Goal: Task Accomplishment & Management: Complete application form

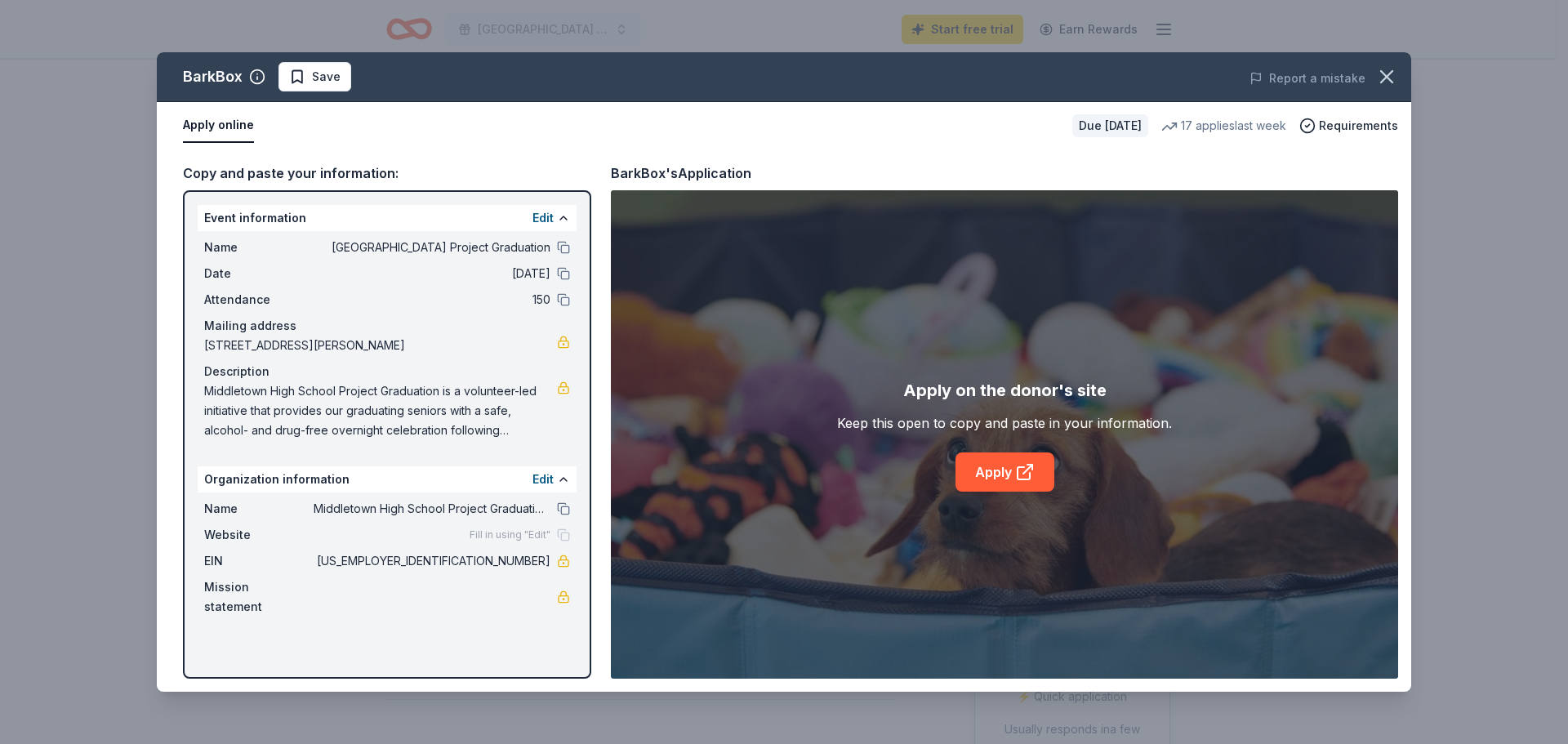
scroll to position [408, 0]
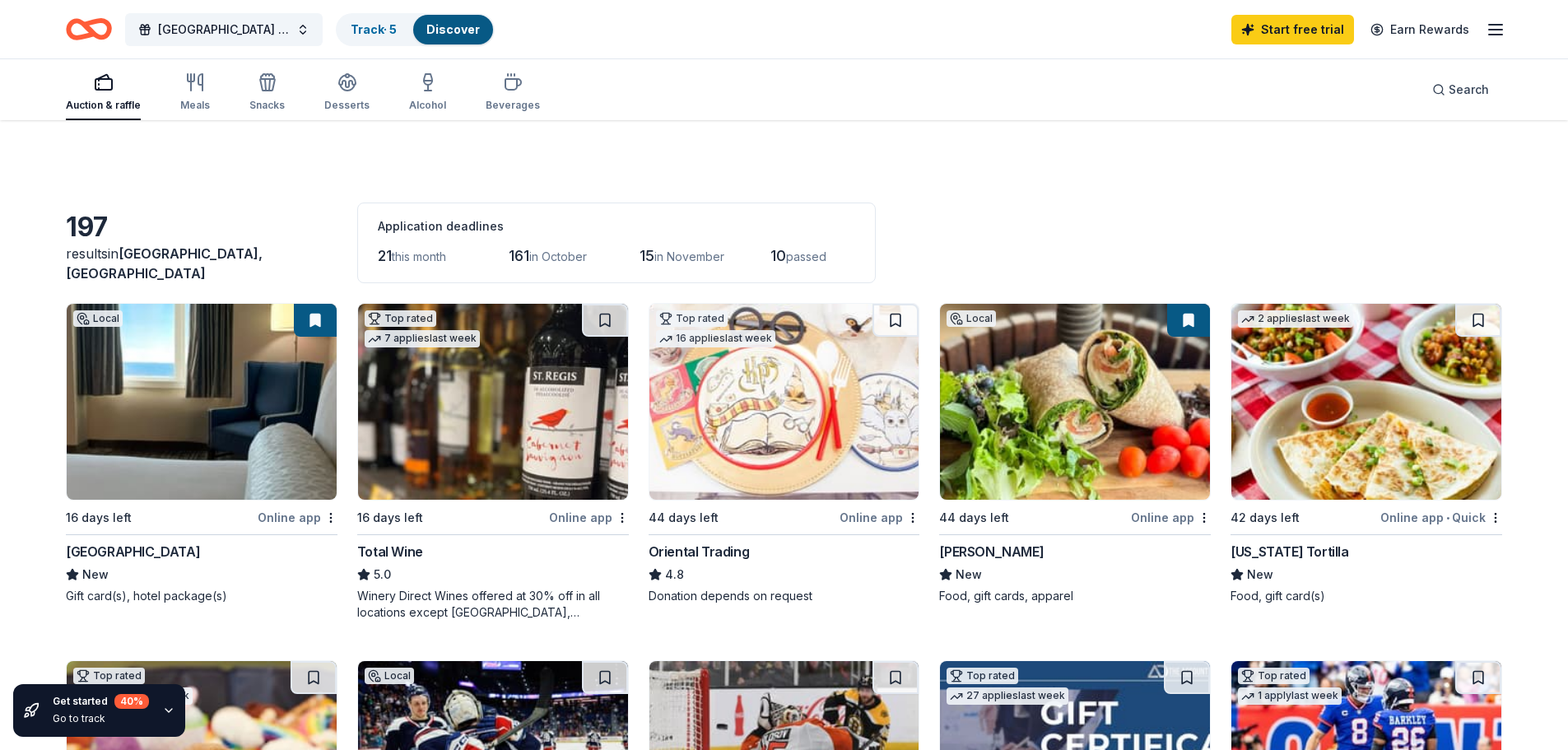
scroll to position [494, 0]
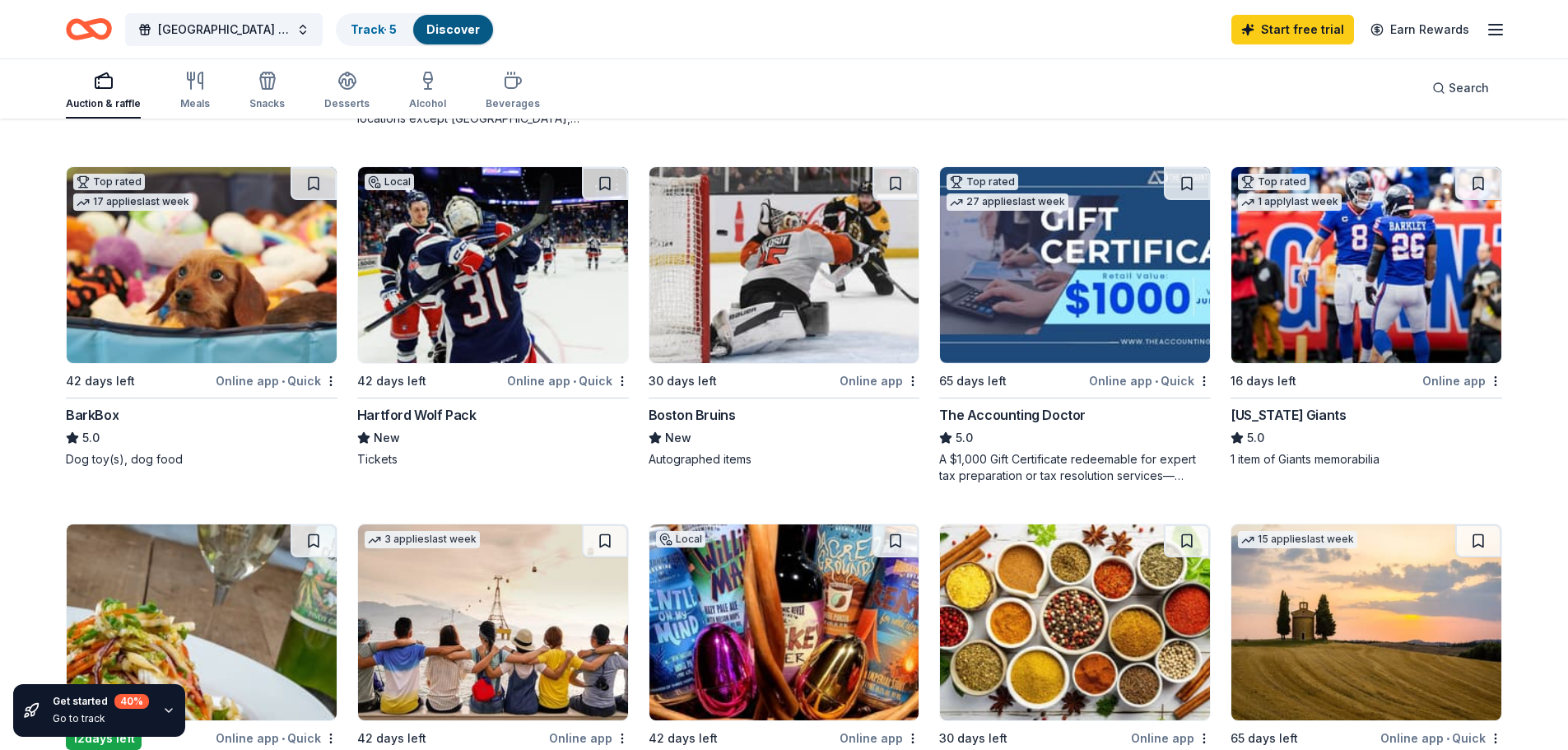
click at [1330, 277] on img at bounding box center [1367, 265] width 270 height 196
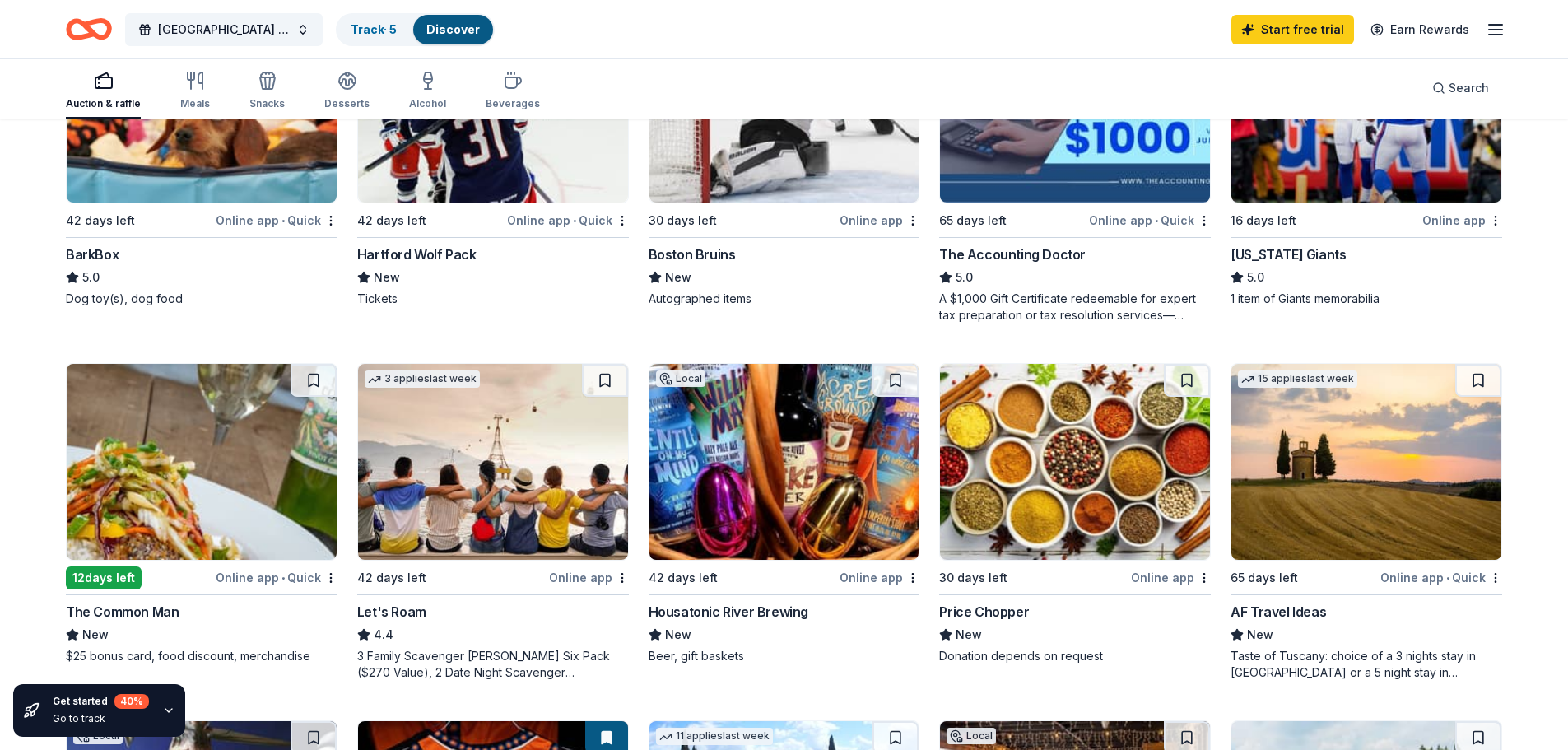
scroll to position [741, 0]
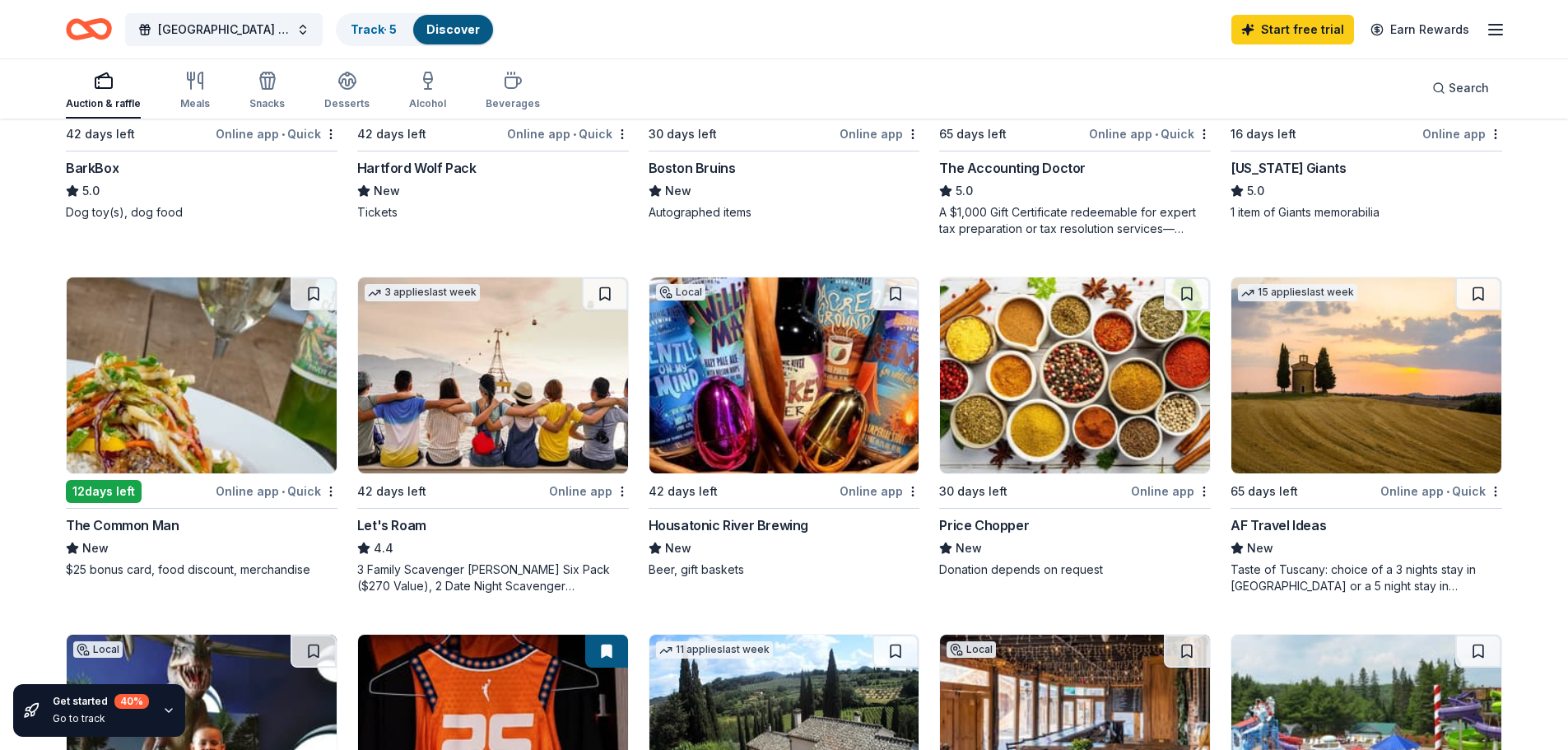
click at [778, 446] on img at bounding box center [784, 375] width 270 height 196
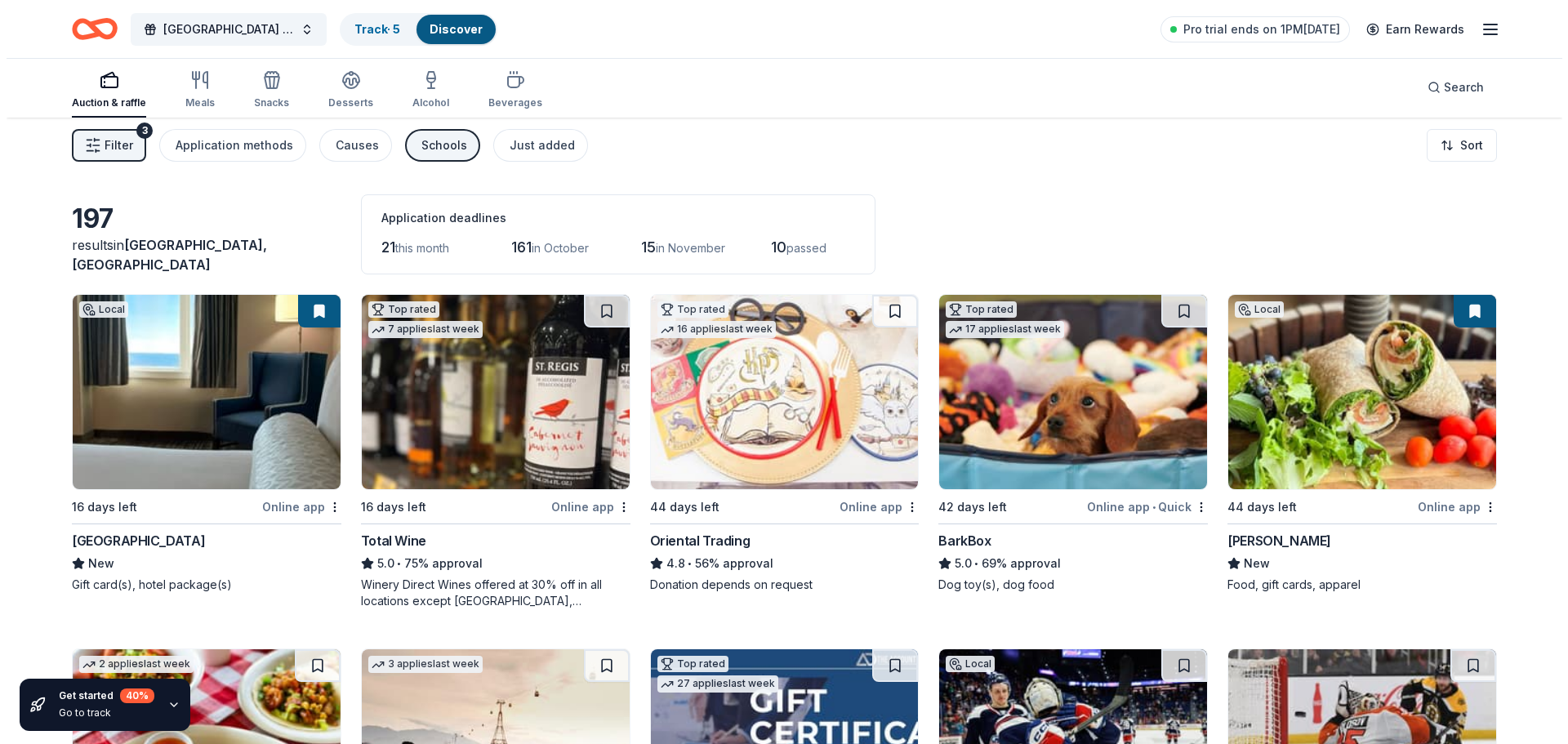
scroll to position [0, 0]
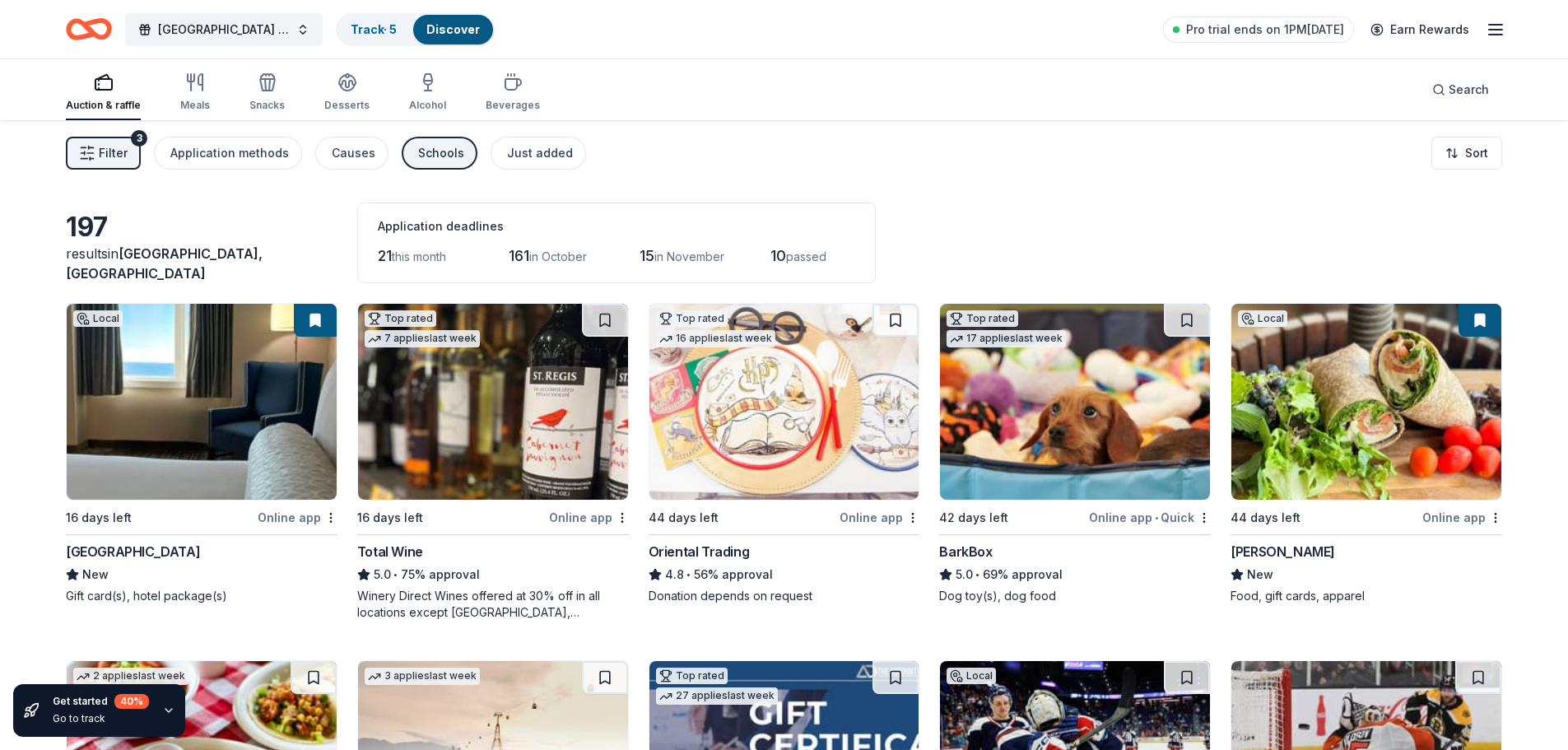
click at [115, 155] on span "Filter" at bounding box center [113, 152] width 28 height 20
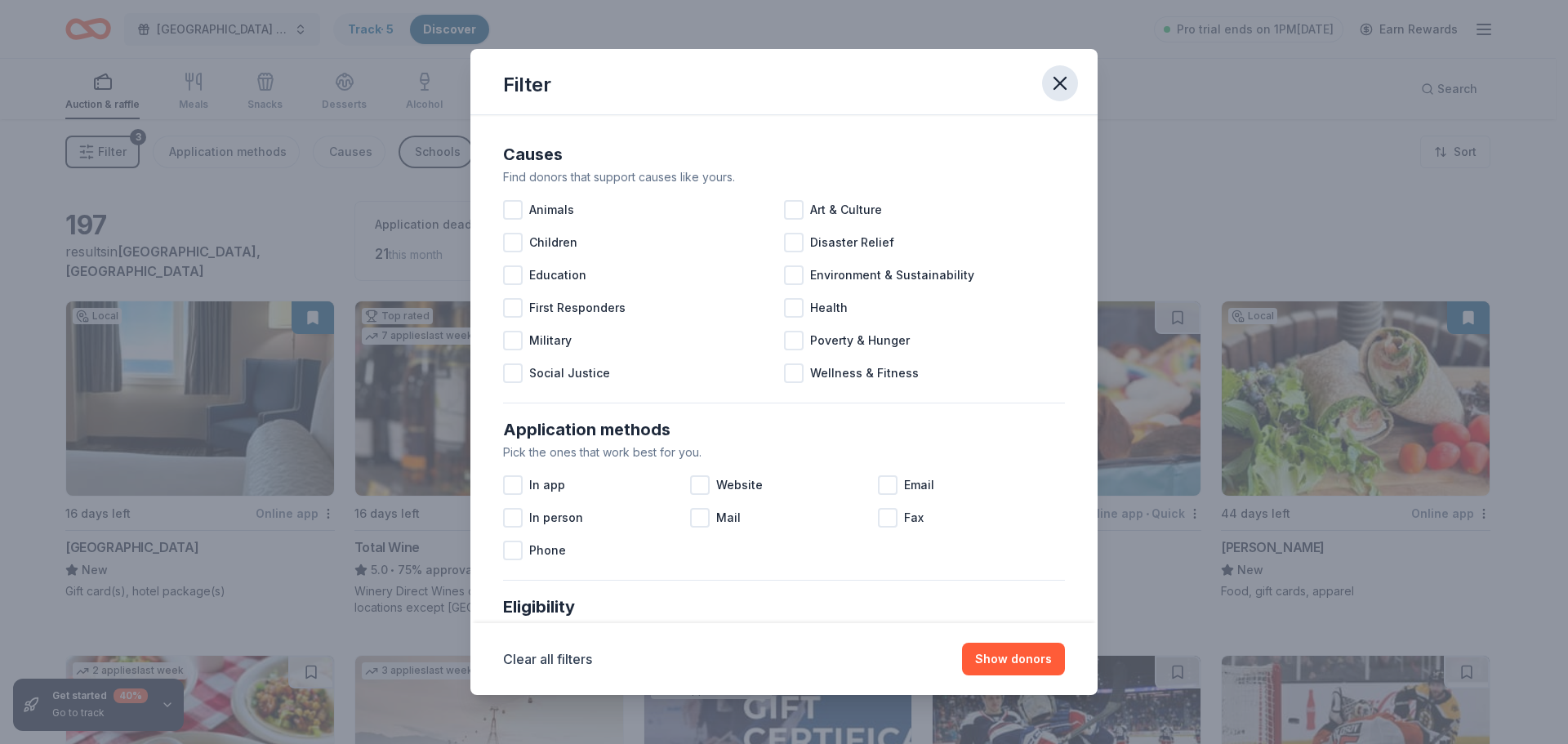
click at [1063, 95] on button "button" at bounding box center [1060, 83] width 36 height 36
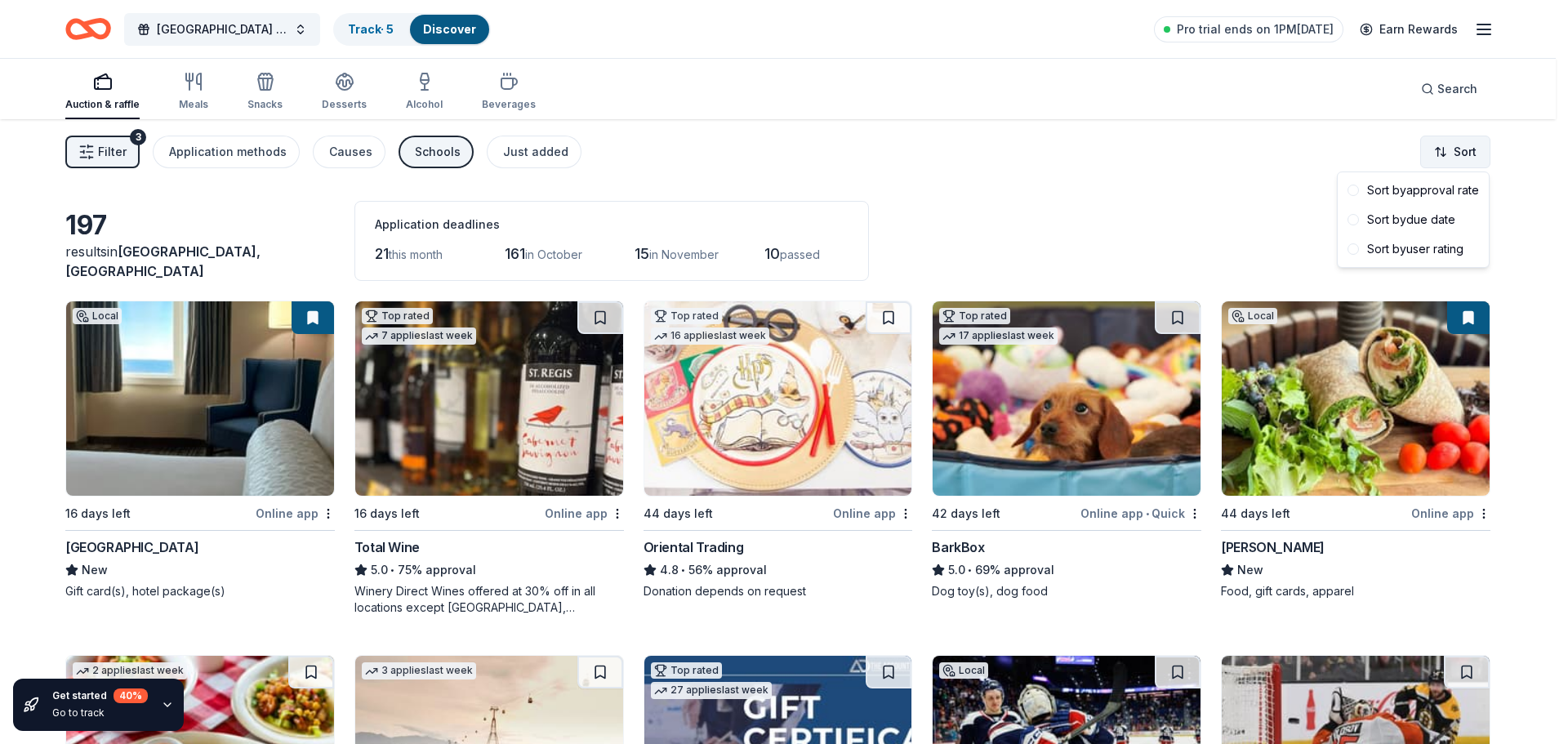
click at [1446, 157] on html "Middletown High School Project Graduation Track · 5 Discover Pro trial ends on …" at bounding box center [784, 372] width 1568 height 744
click at [1442, 192] on div "Sort by approval rate" at bounding box center [1413, 190] width 144 height 29
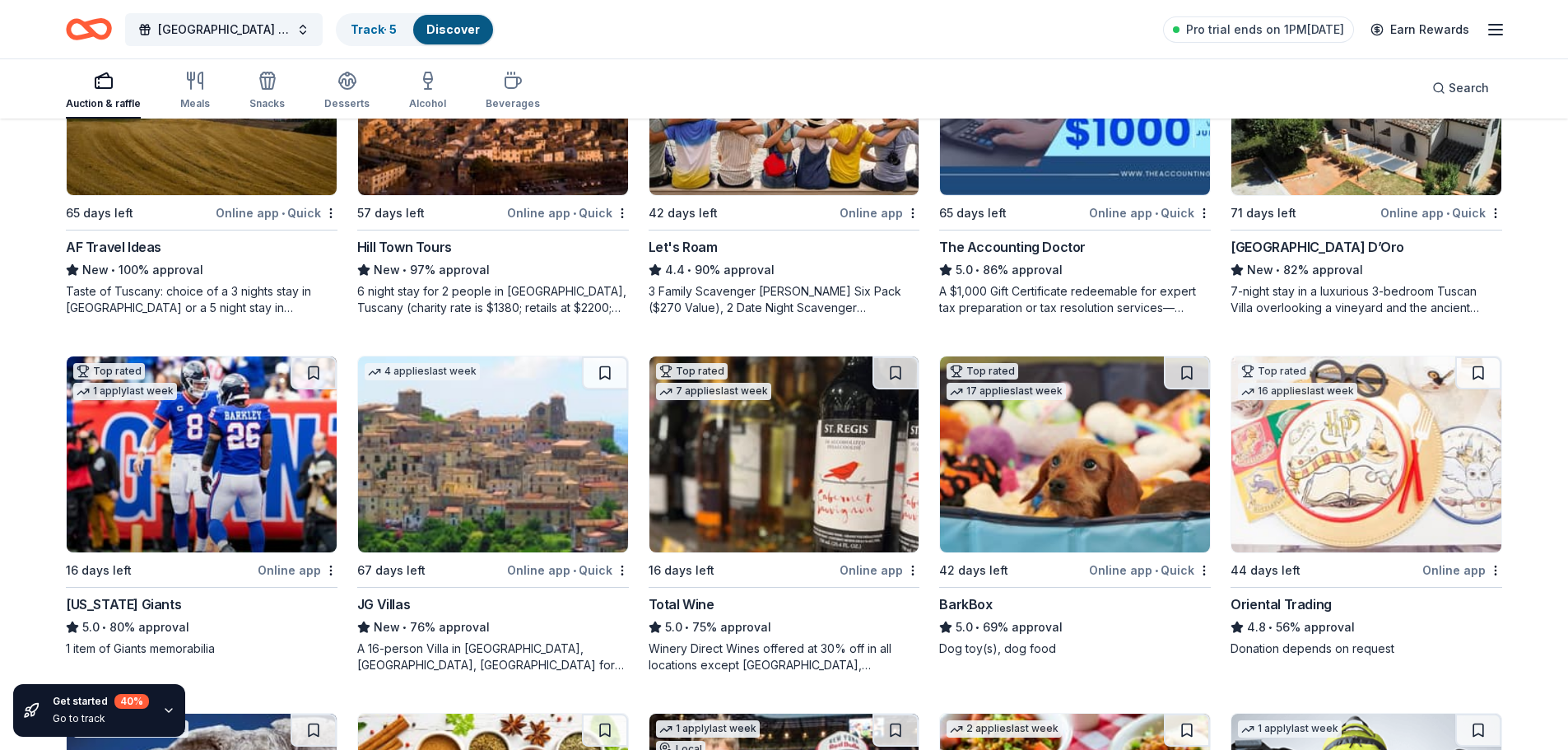
scroll to position [329, 0]
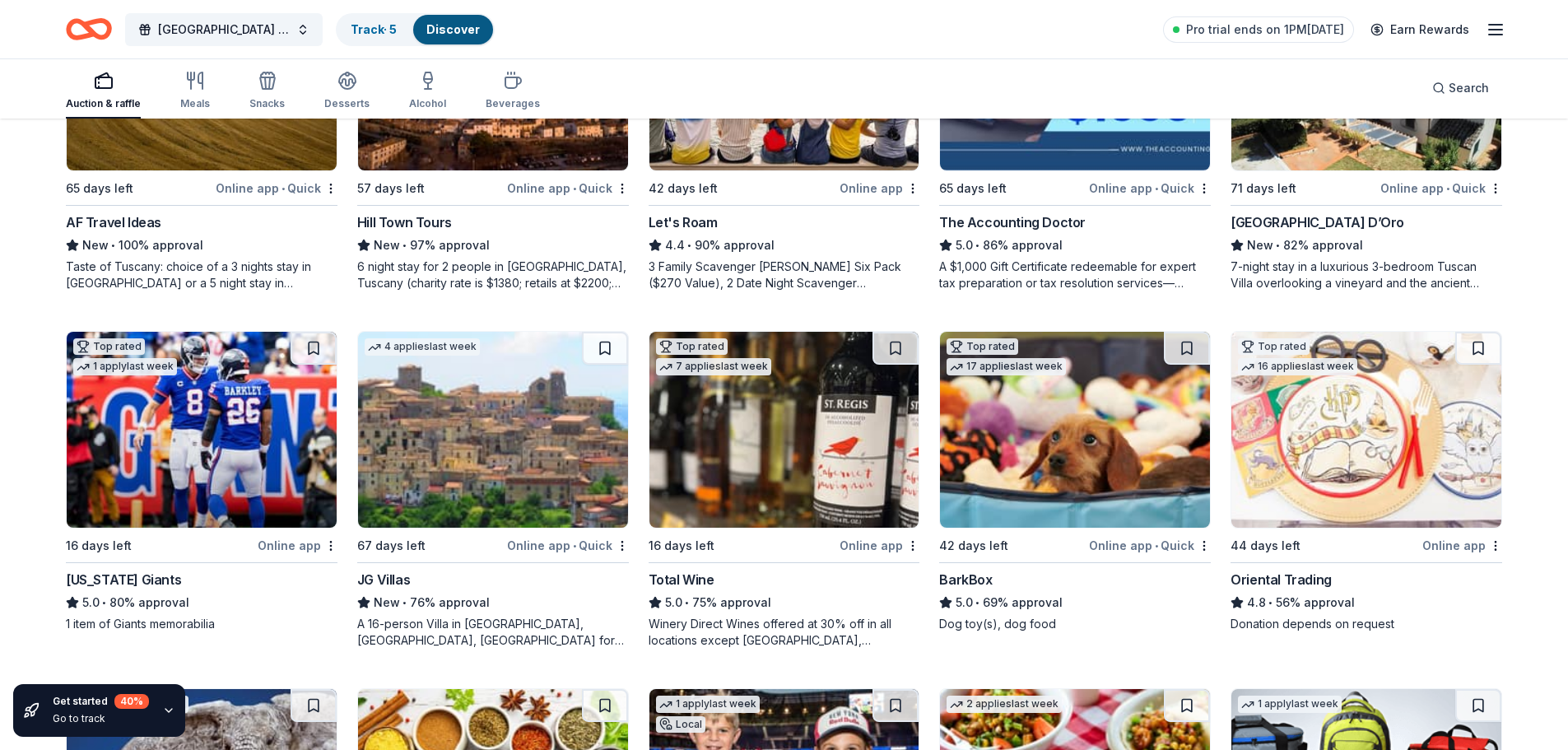
click at [778, 472] on img at bounding box center [784, 430] width 270 height 196
click at [214, 491] on img at bounding box center [201, 430] width 270 height 196
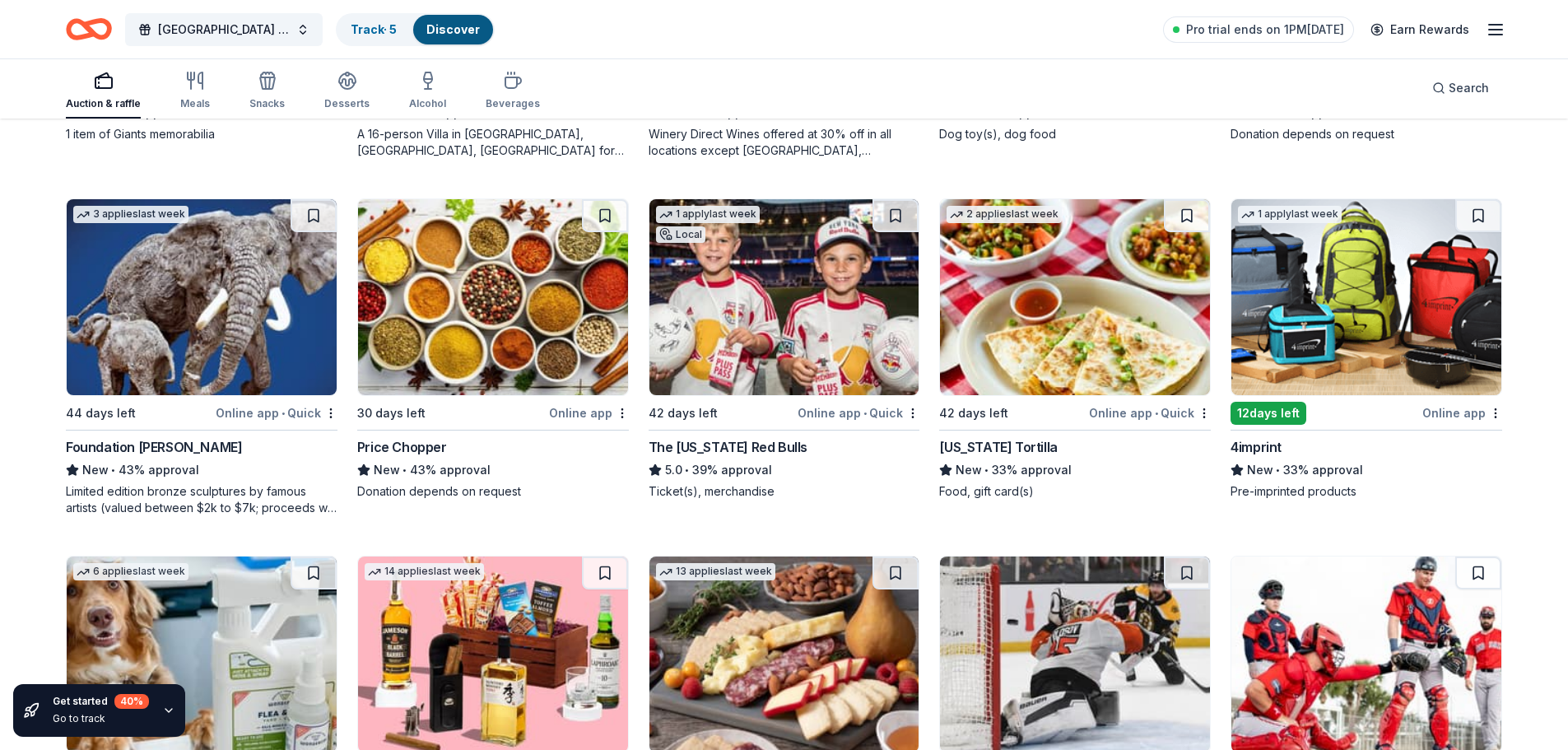
scroll to position [823, 0]
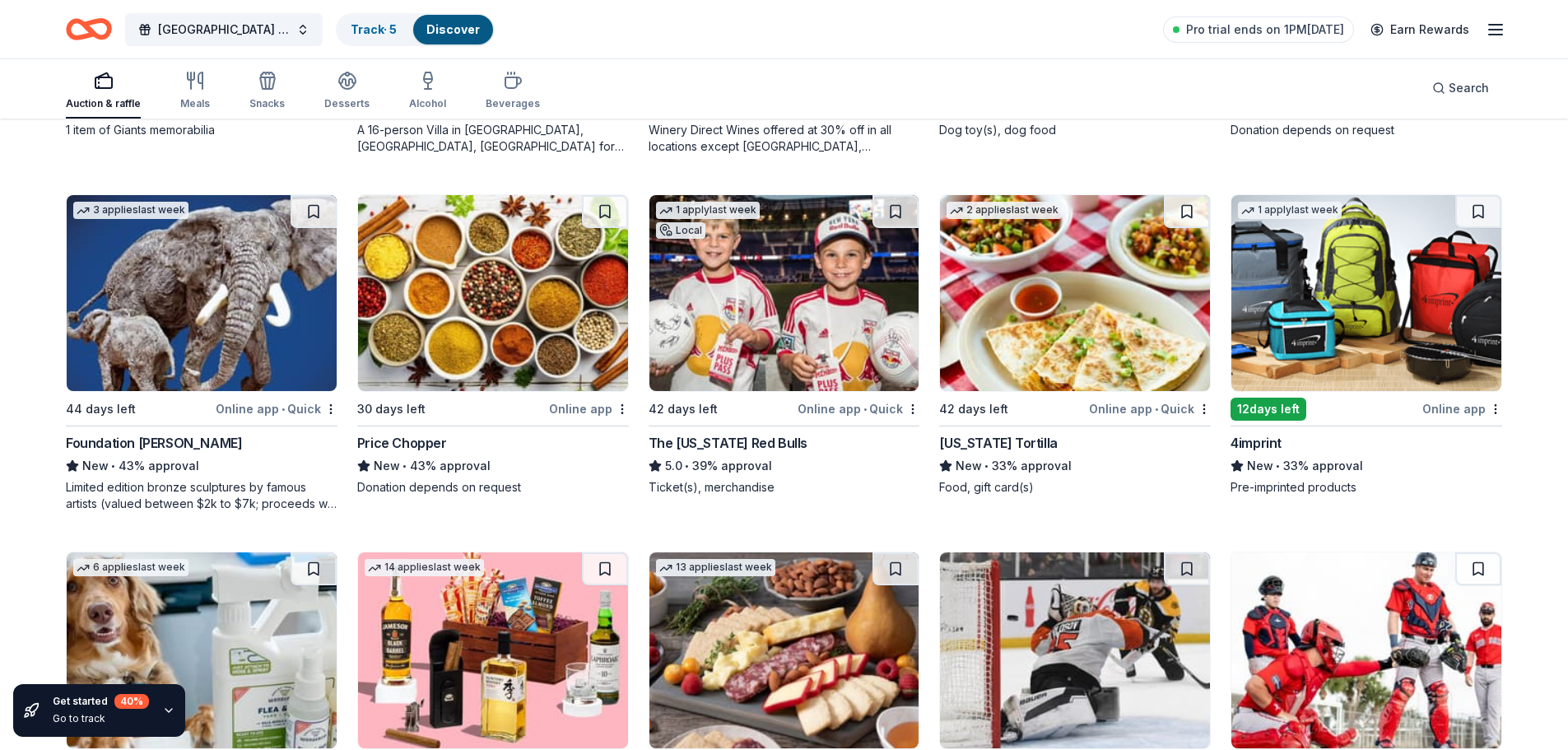
click at [437, 384] on img at bounding box center [493, 294] width 270 height 196
click at [1433, 360] on img at bounding box center [1367, 294] width 270 height 196
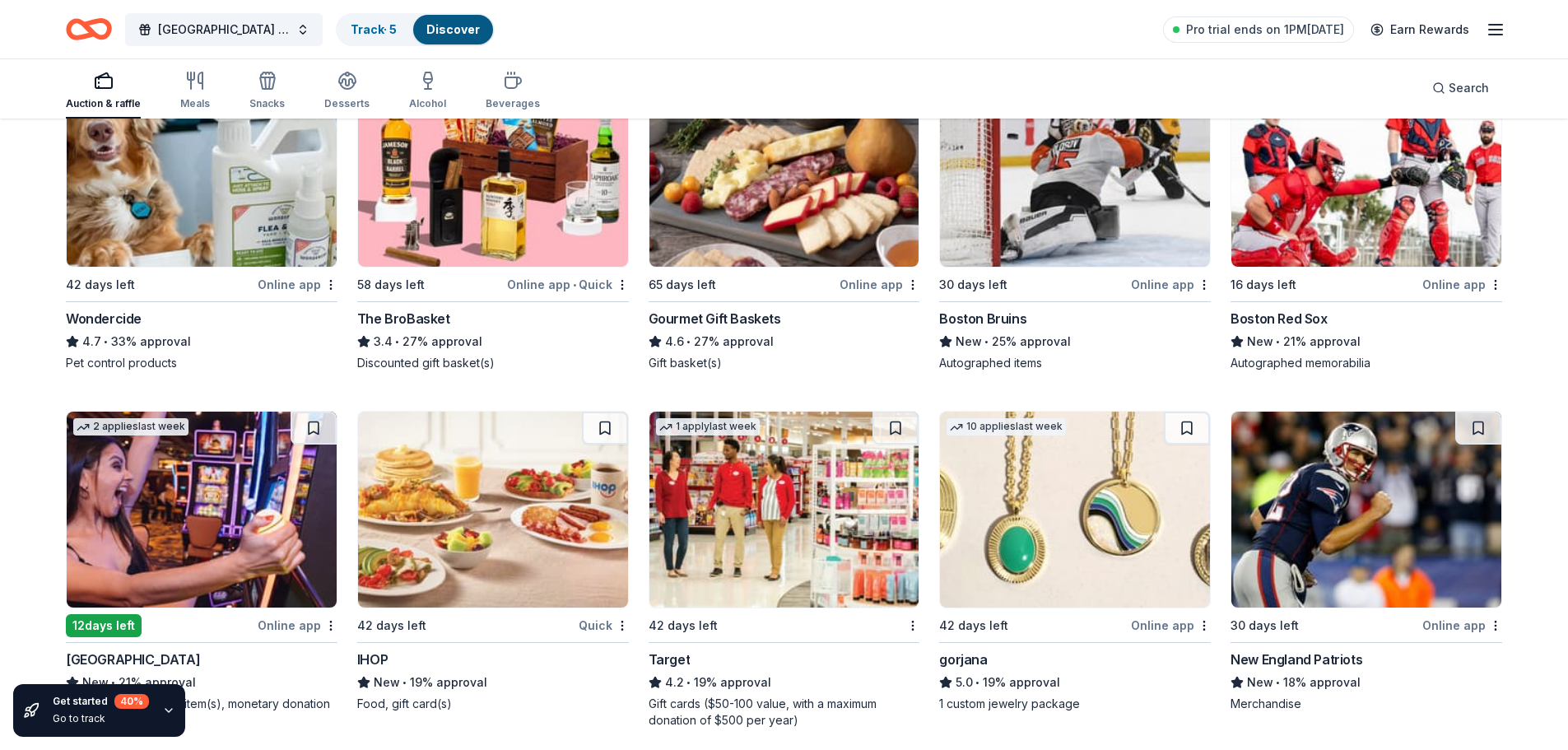
scroll to position [1223, 0]
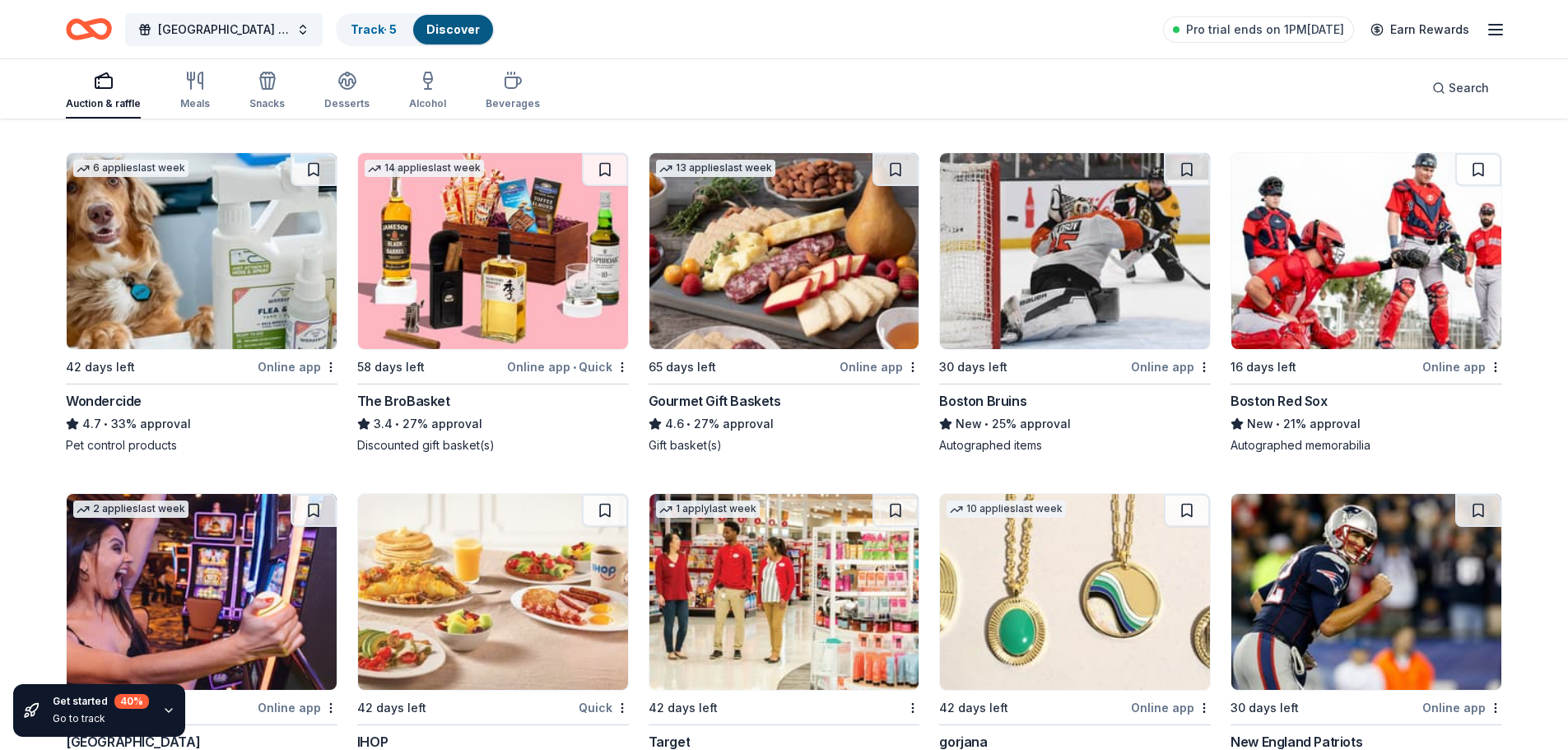
click at [489, 324] on img at bounding box center [493, 251] width 270 height 196
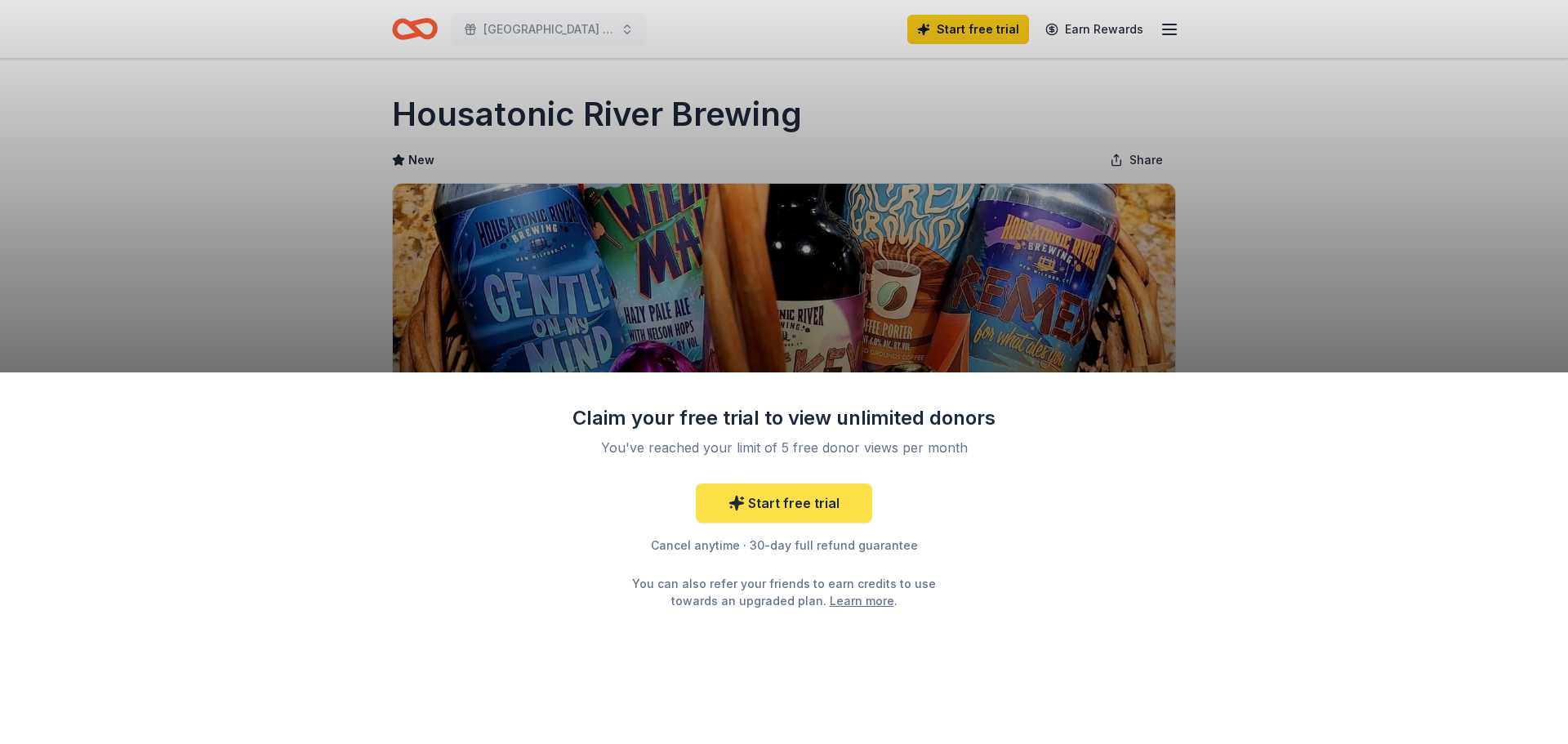
click at [750, 518] on link "Start free trial" at bounding box center [784, 503] width 176 height 39
click at [777, 504] on link "Start free trial" at bounding box center [784, 503] width 176 height 39
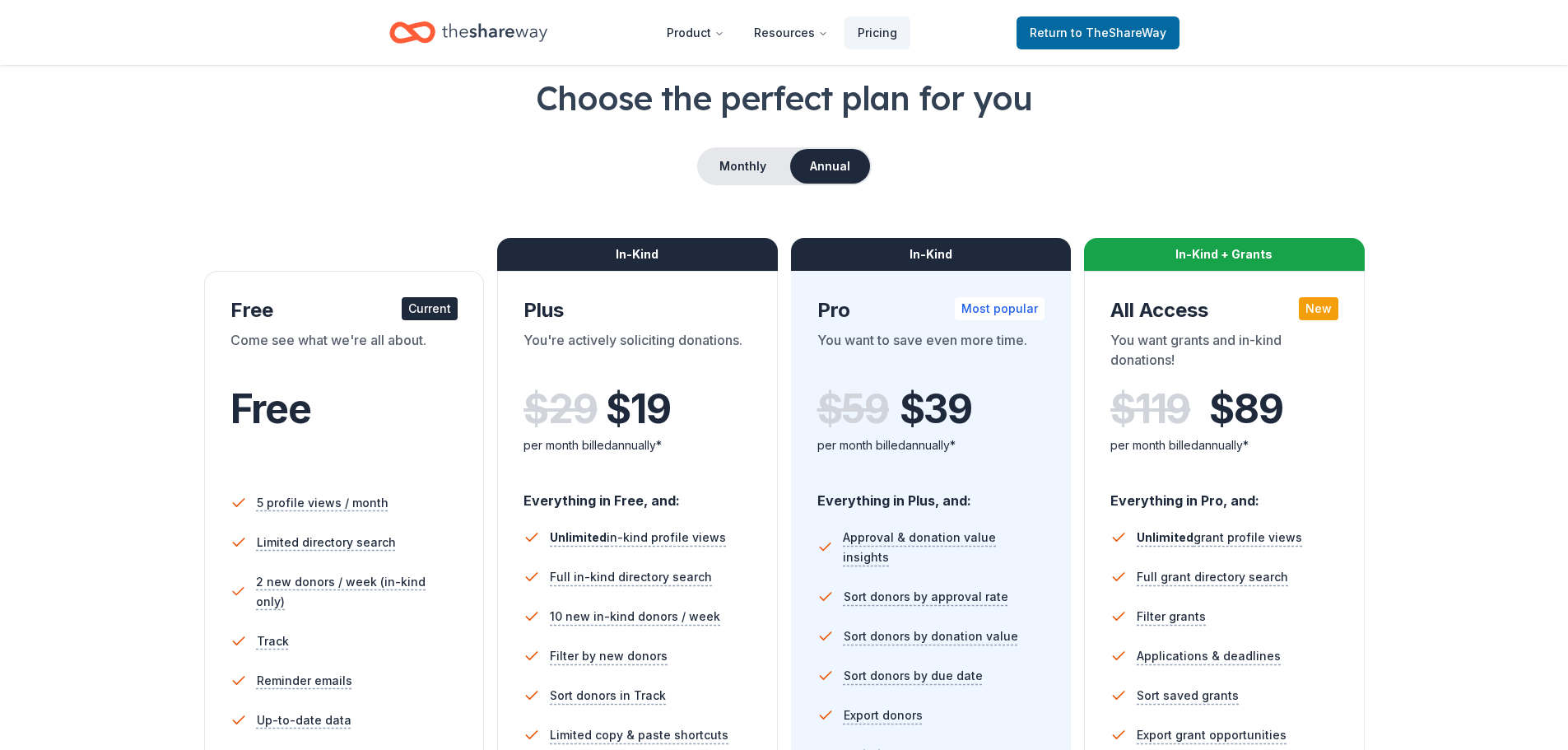
scroll to position [164, 0]
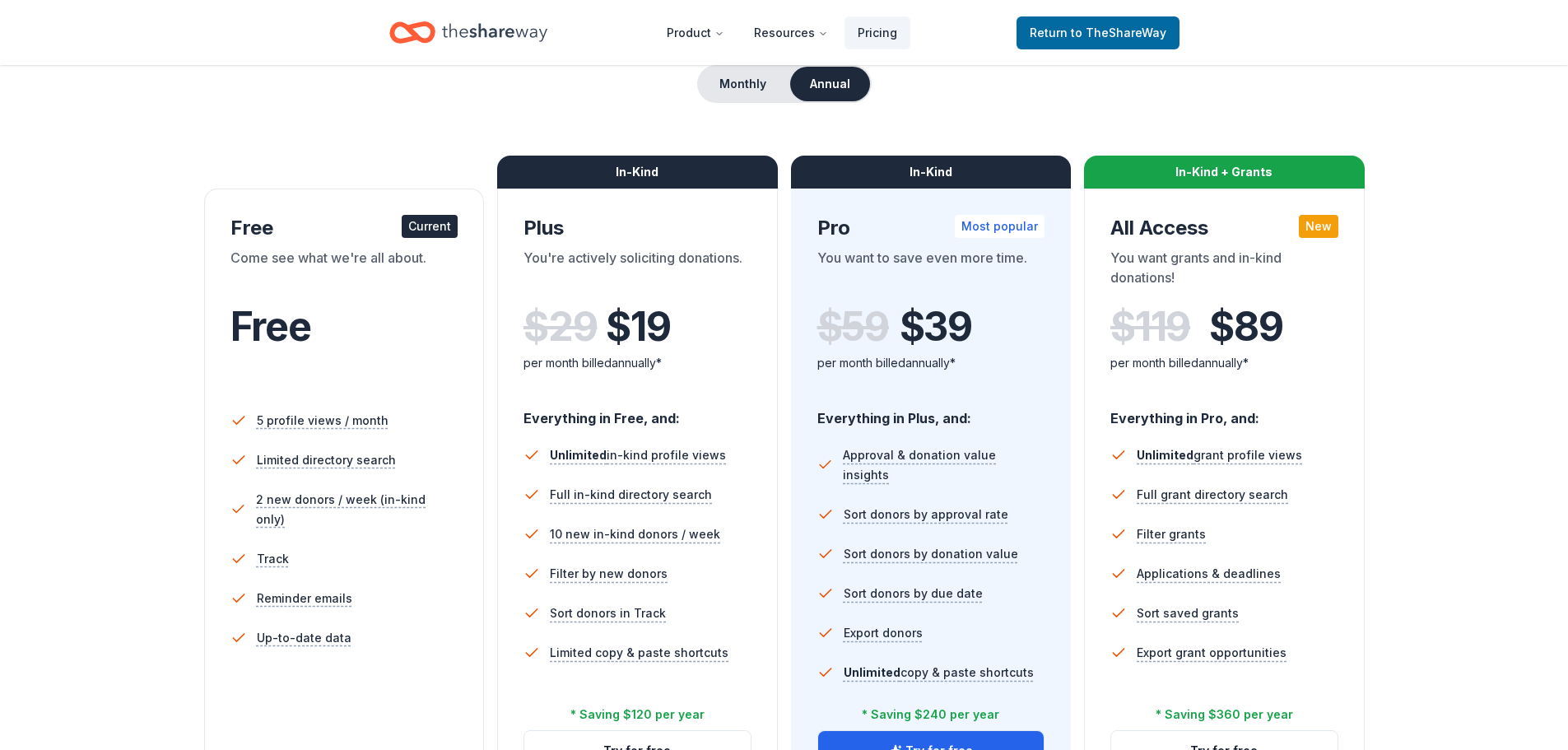
click at [726, 102] on div "Monthly Annual" at bounding box center [784, 84] width 175 height 38
click at [728, 82] on button "Monthly" at bounding box center [743, 84] width 88 height 34
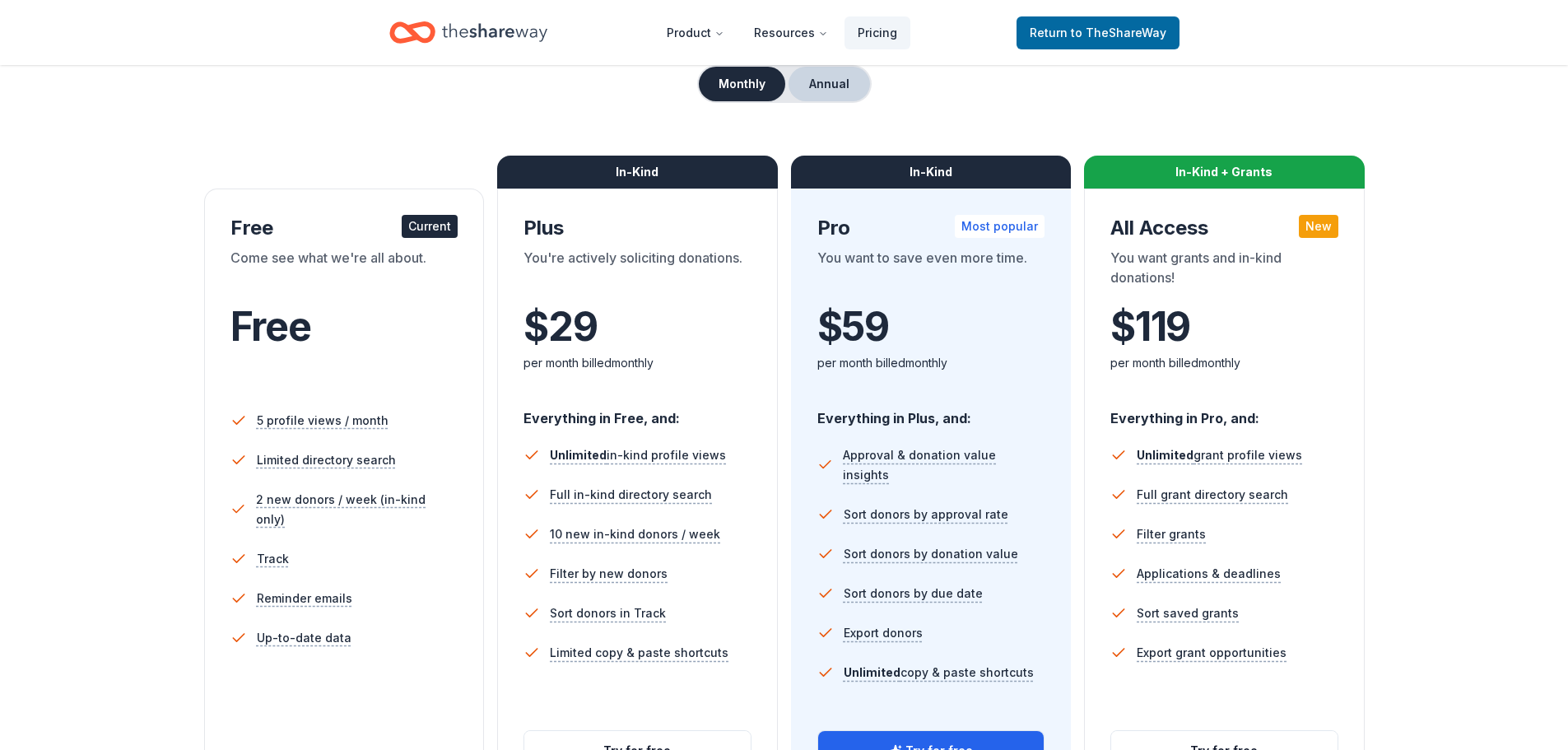
click at [835, 90] on button "Annual" at bounding box center [829, 84] width 82 height 34
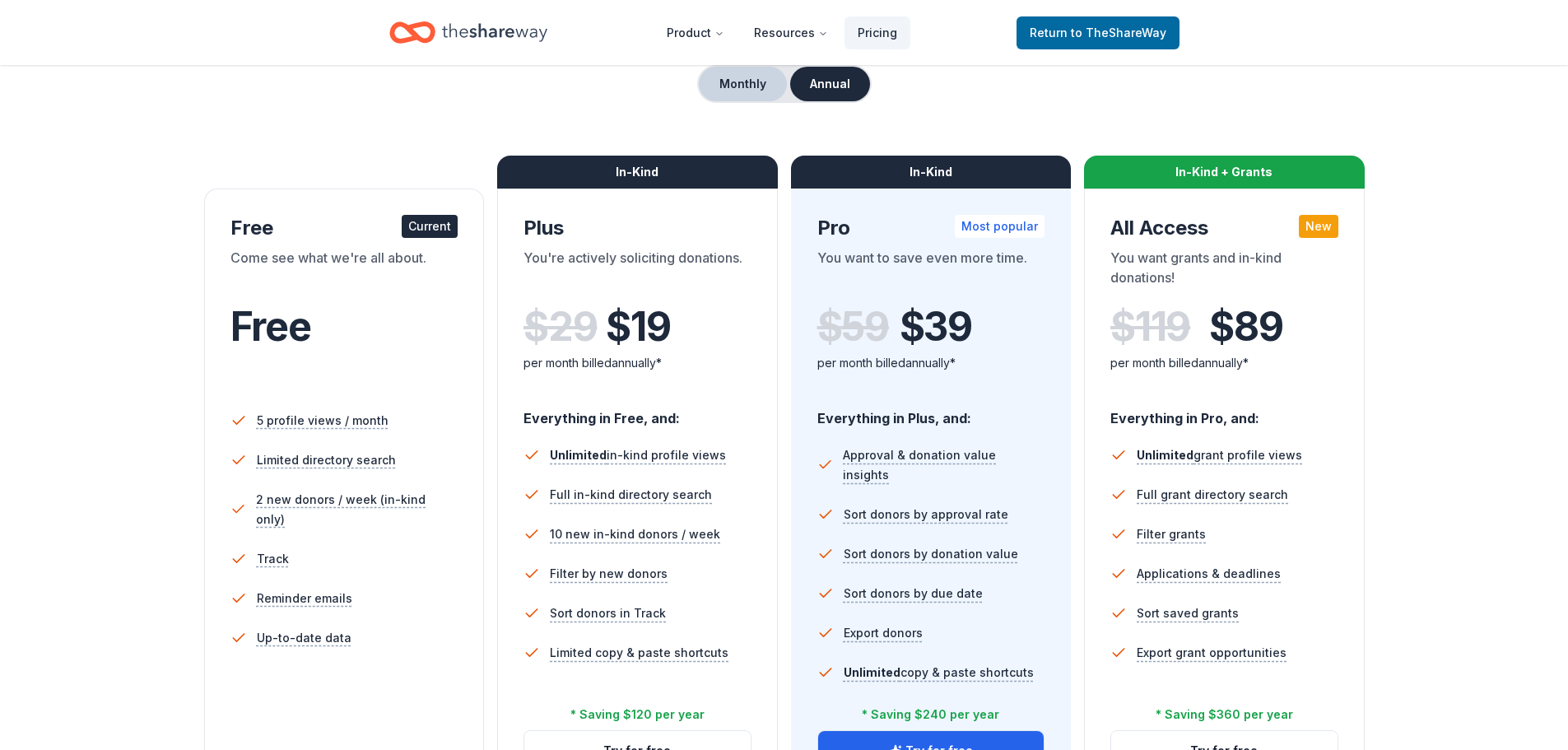
click at [759, 96] on button "Monthly" at bounding box center [743, 84] width 88 height 34
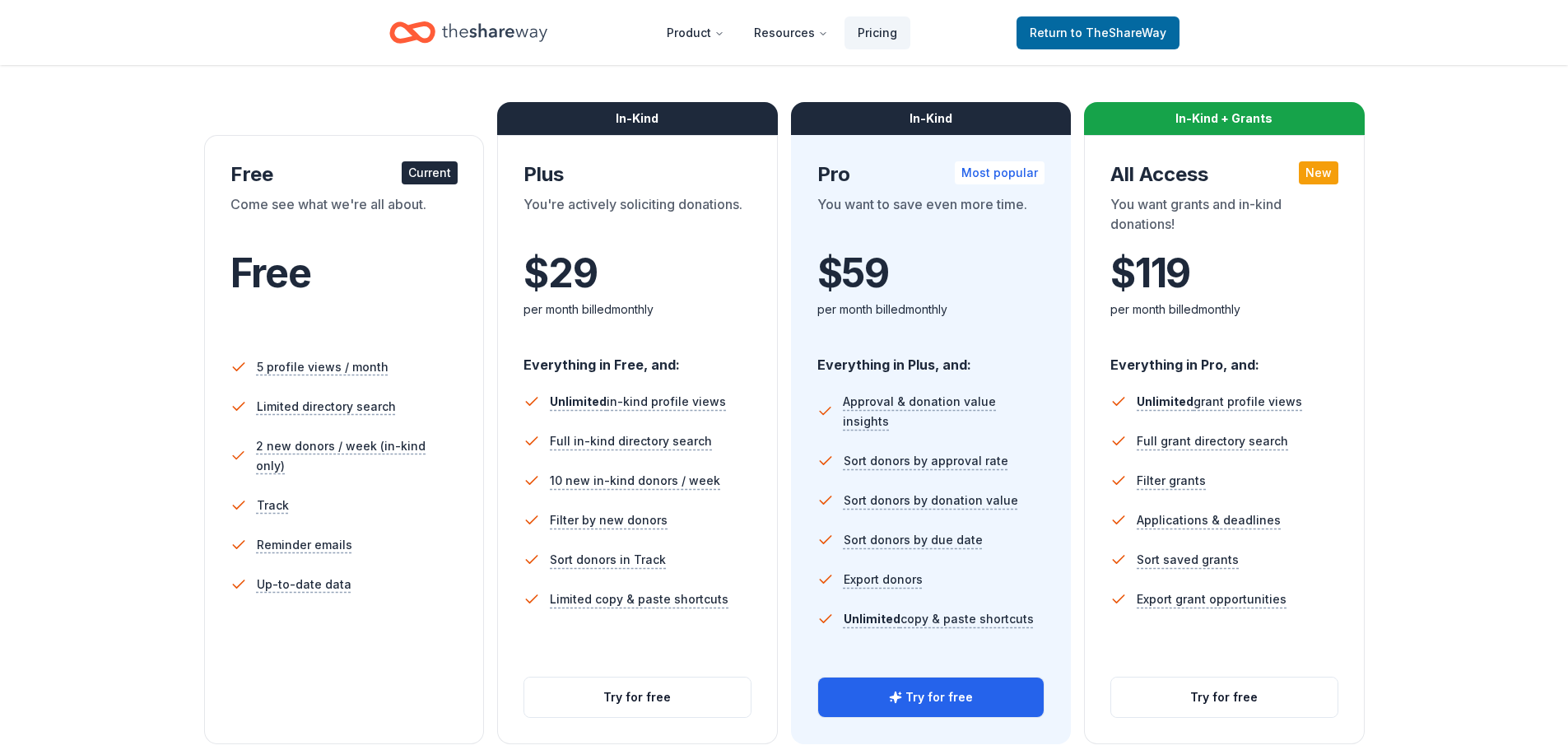
scroll to position [247, 0]
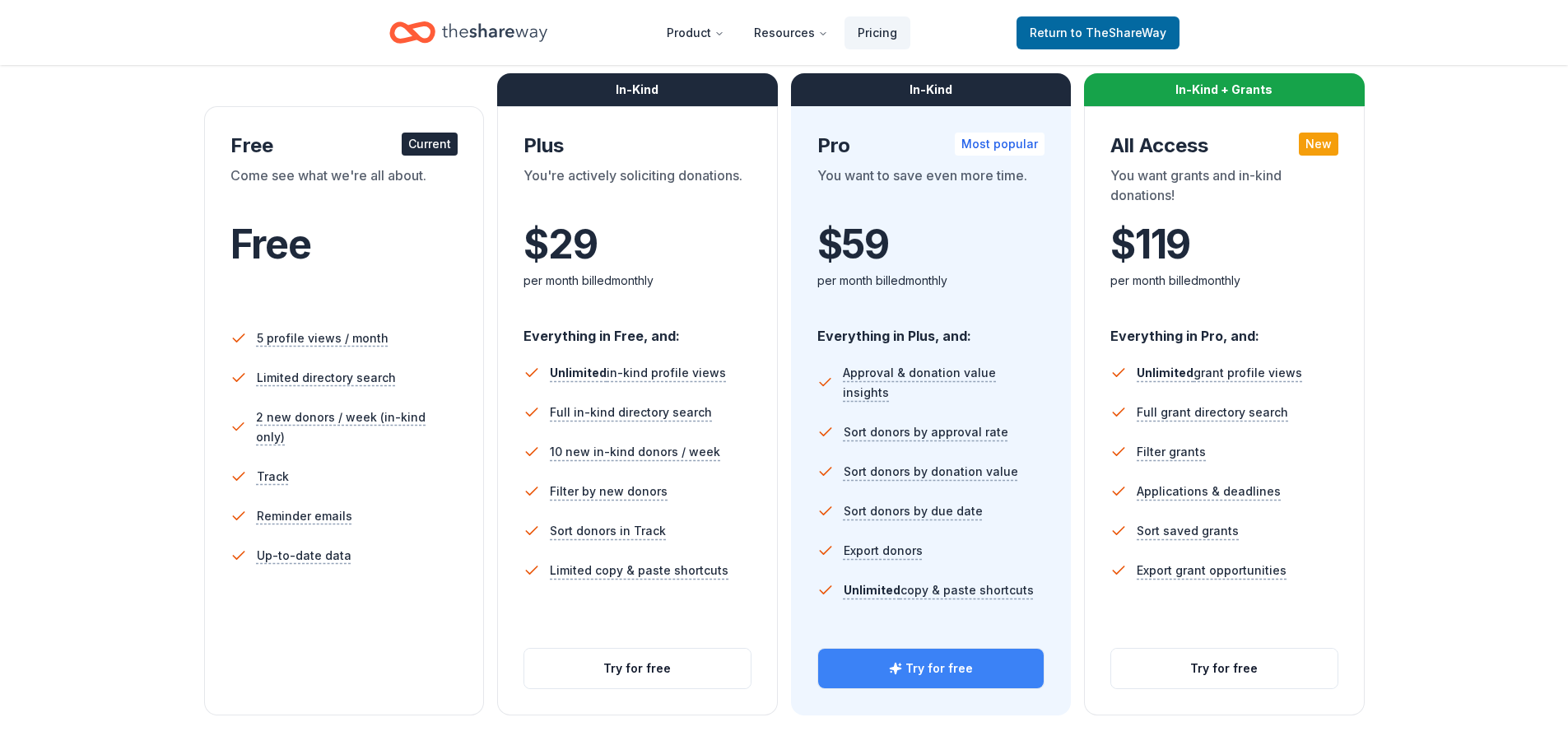
click at [988, 674] on button "Try for free" at bounding box center [931, 668] width 226 height 40
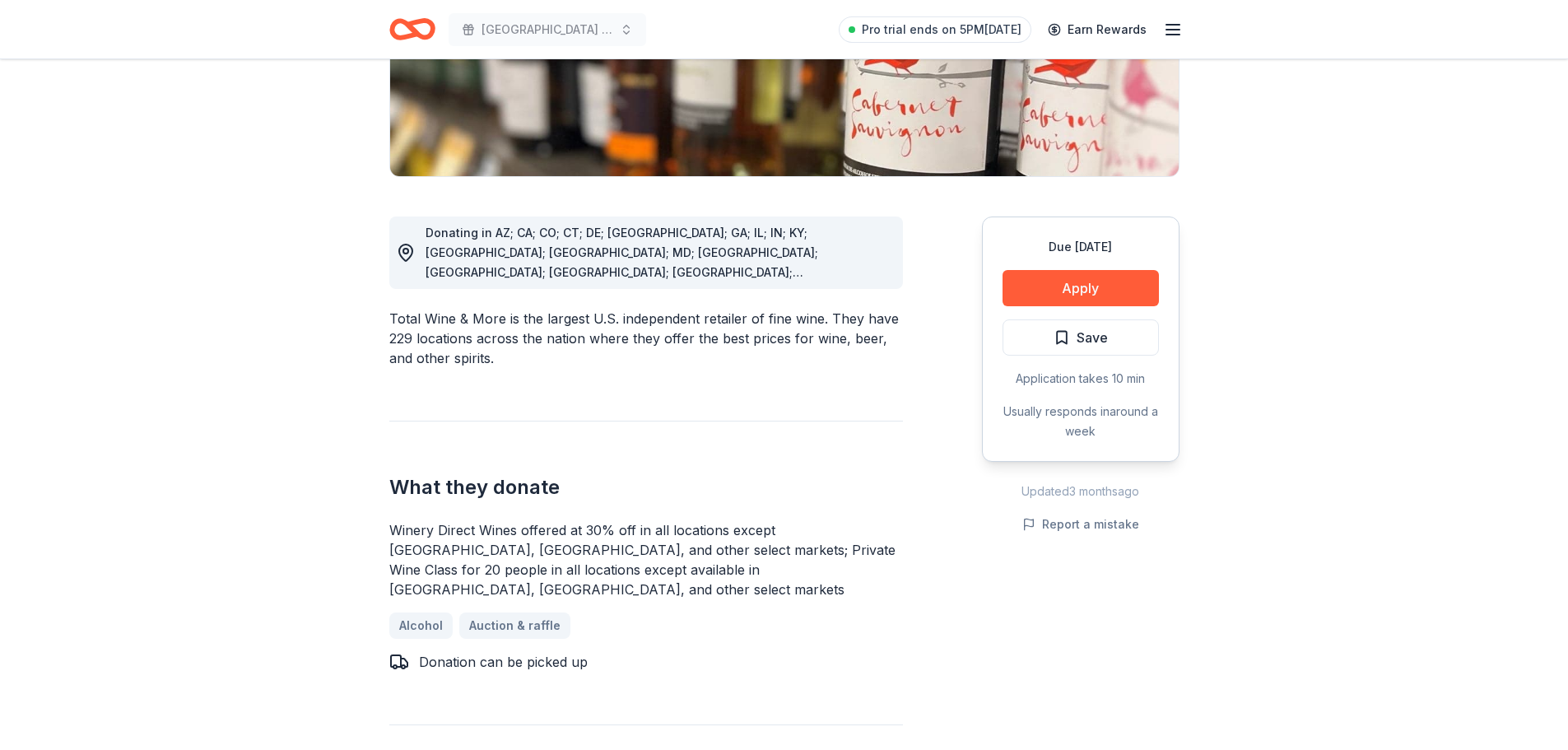
scroll to position [329, 0]
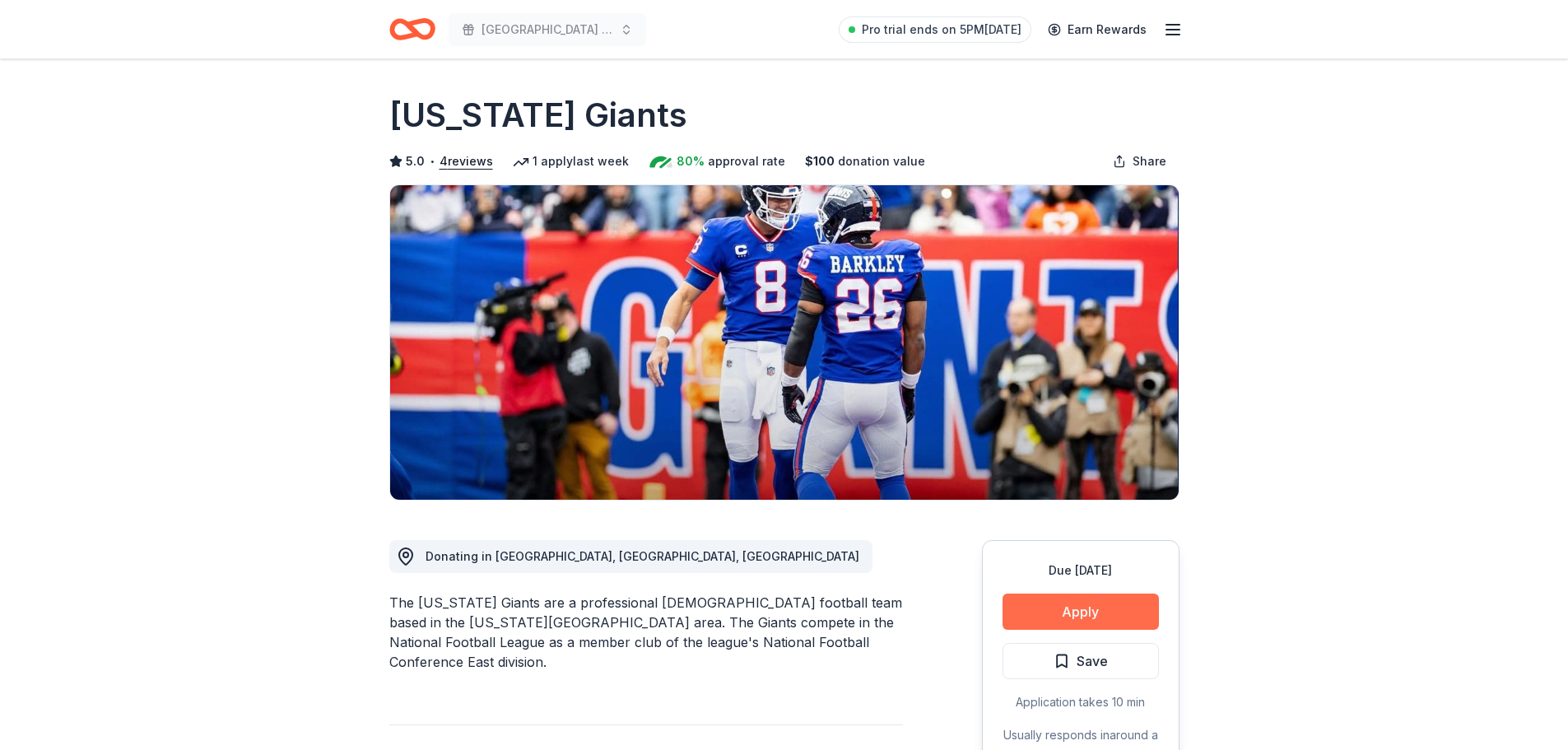
click at [1127, 617] on button "Apply" at bounding box center [1081, 611] width 157 height 36
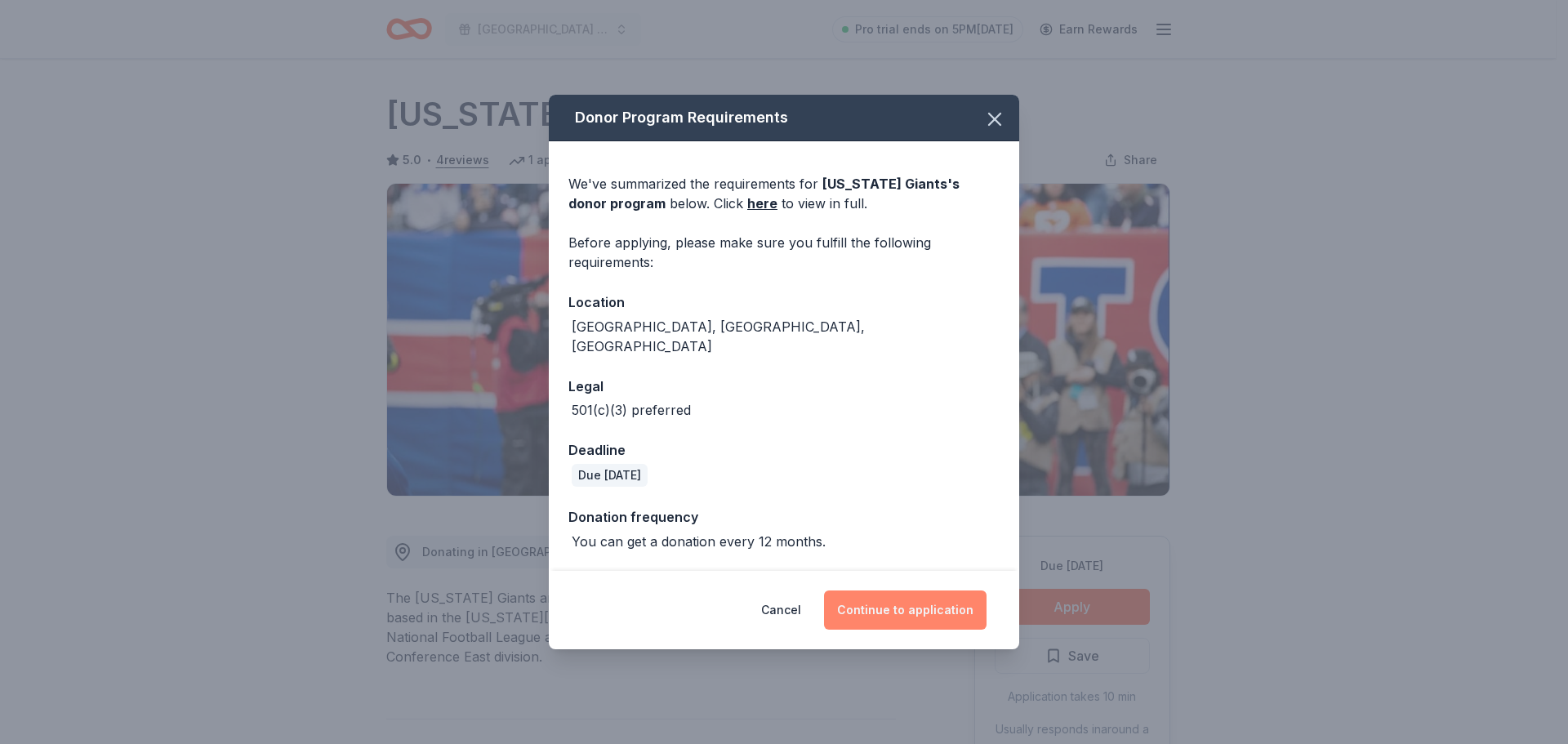
click at [899, 606] on button "Continue to application" at bounding box center [906, 610] width 162 height 39
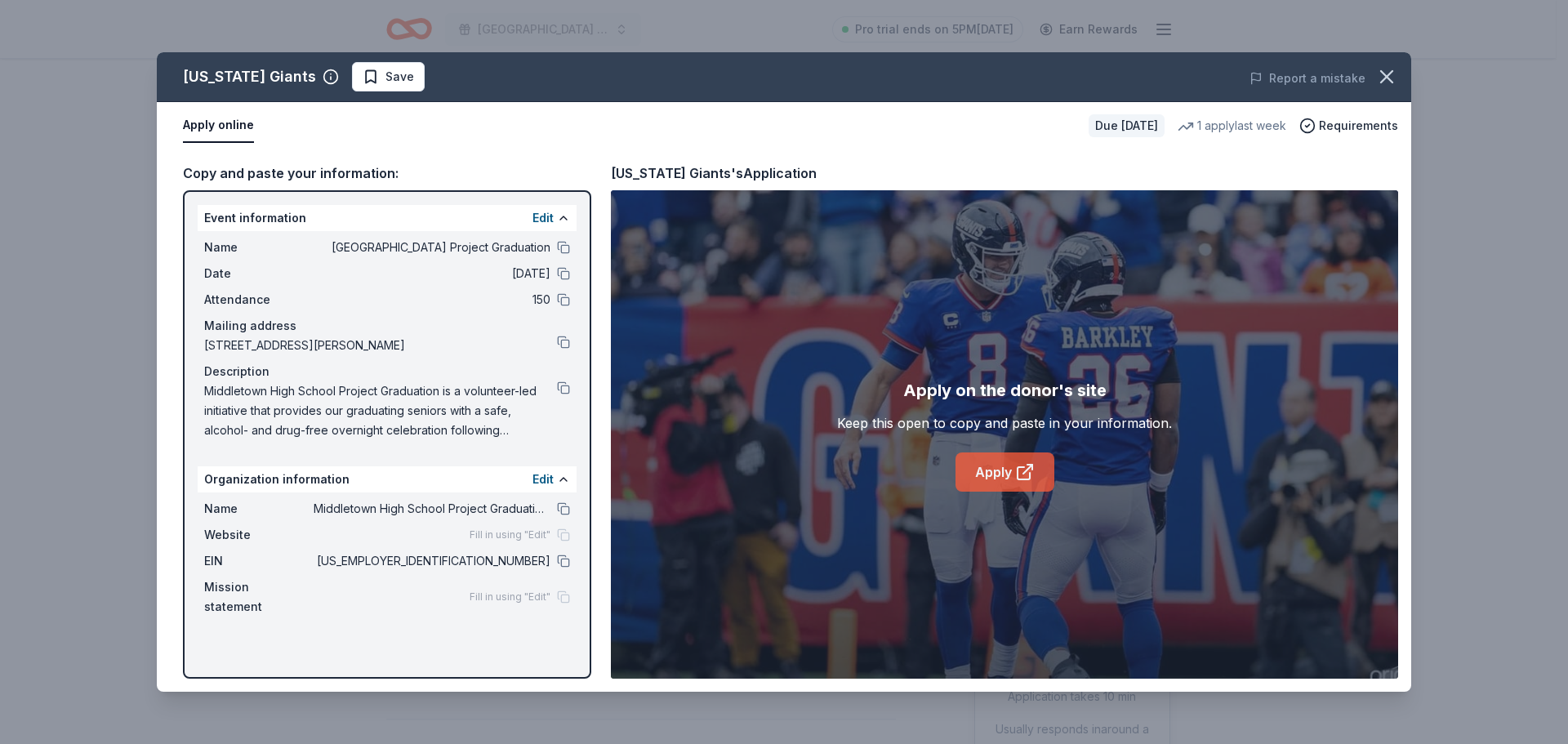
click at [993, 467] on link "Apply" at bounding box center [1005, 472] width 99 height 39
click at [566, 565] on button at bounding box center [563, 560] width 13 height 13
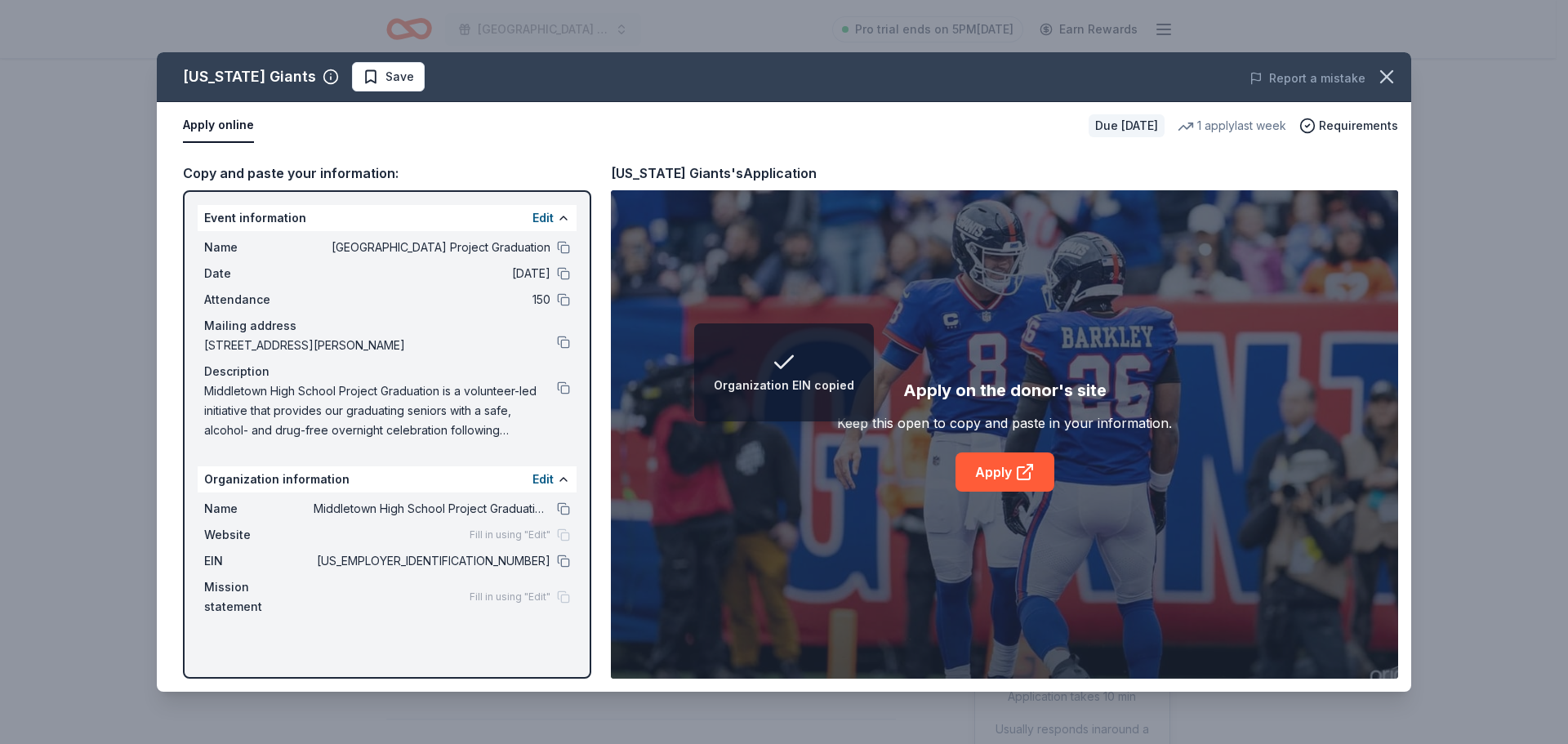
click at [513, 513] on span "Middletown High School Project Graduation Inc" at bounding box center [432, 508] width 237 height 20
click at [565, 507] on button at bounding box center [563, 508] width 13 height 13
click at [1399, 79] on button "button" at bounding box center [1387, 77] width 36 height 36
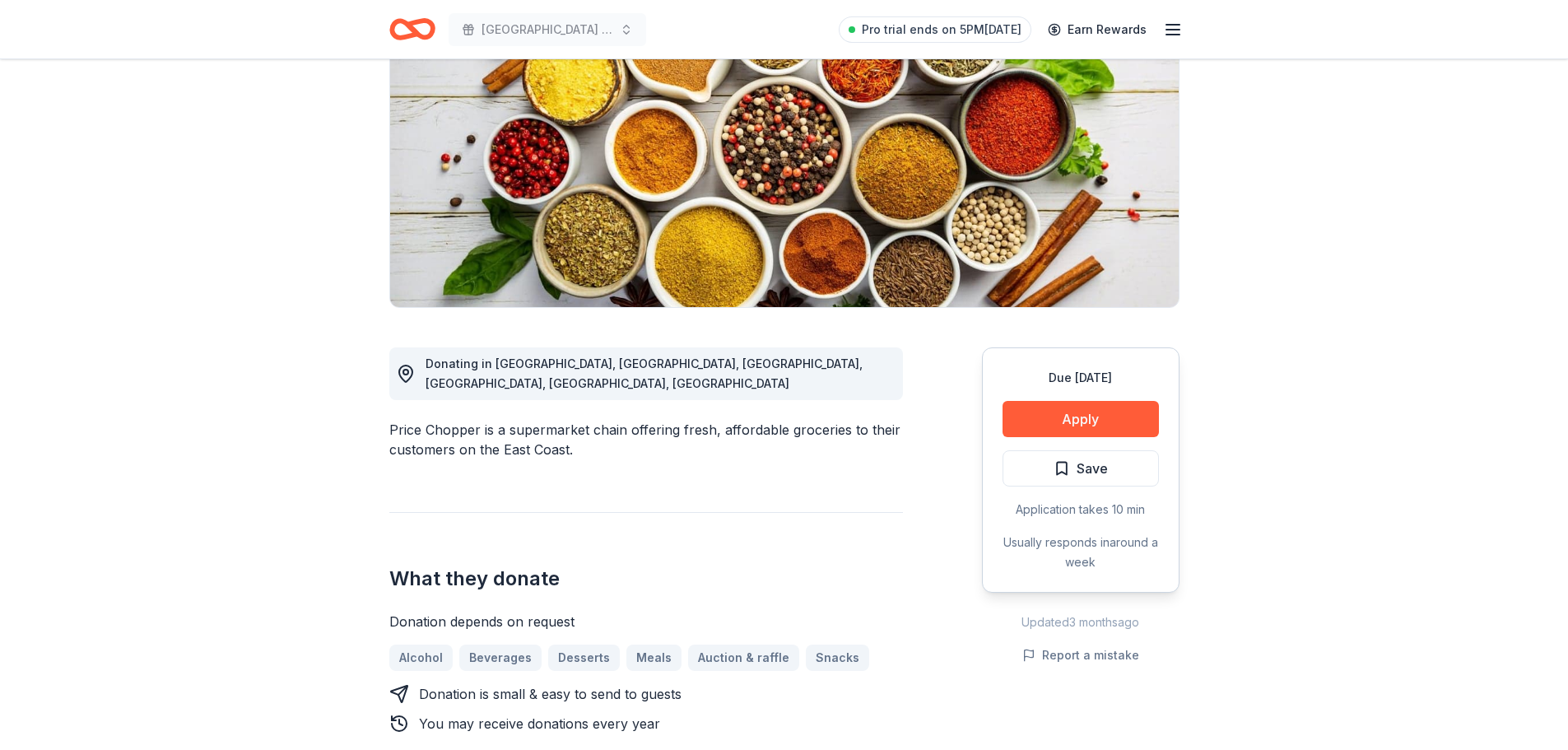
scroll to position [247, 0]
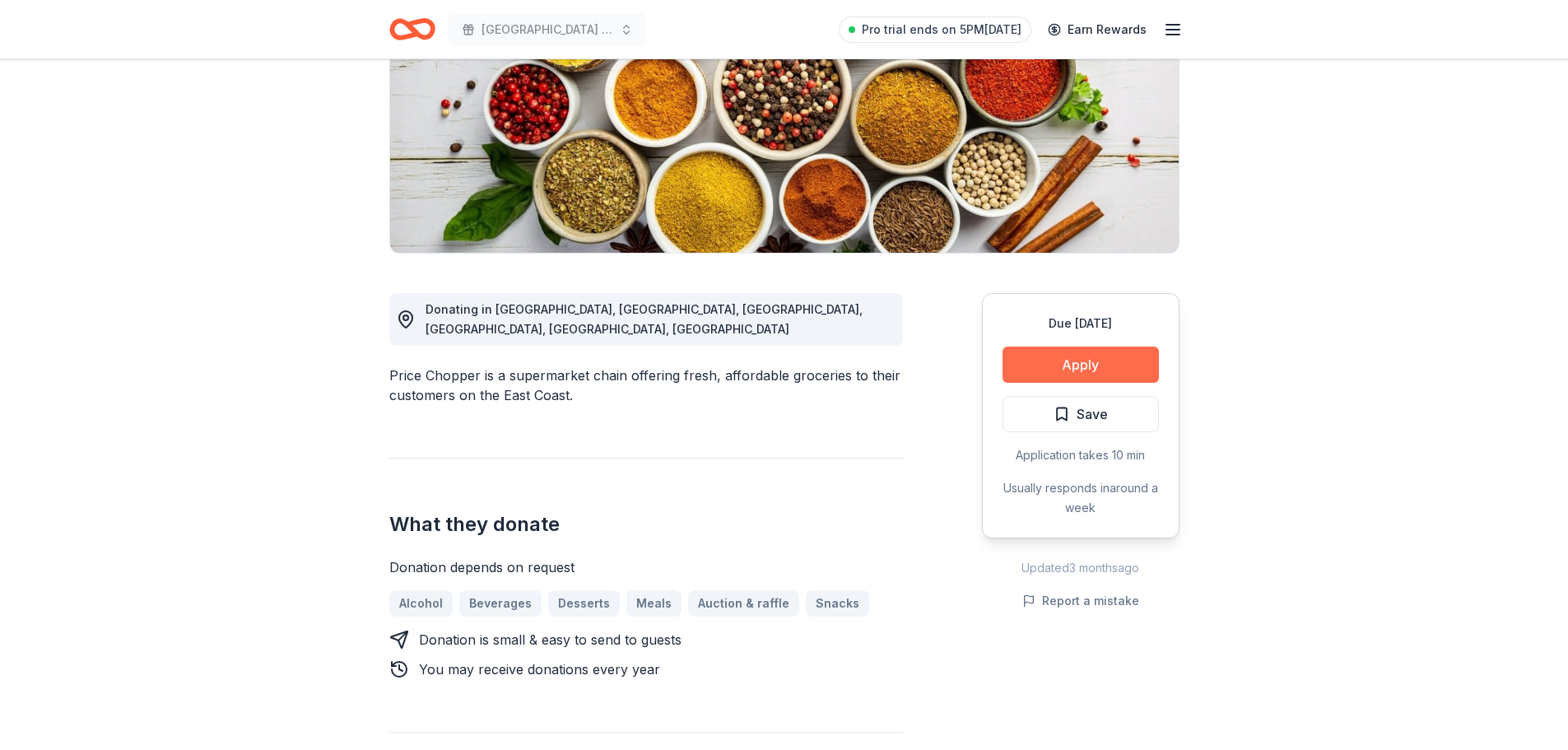
click at [1051, 370] on button "Apply" at bounding box center [1081, 364] width 157 height 36
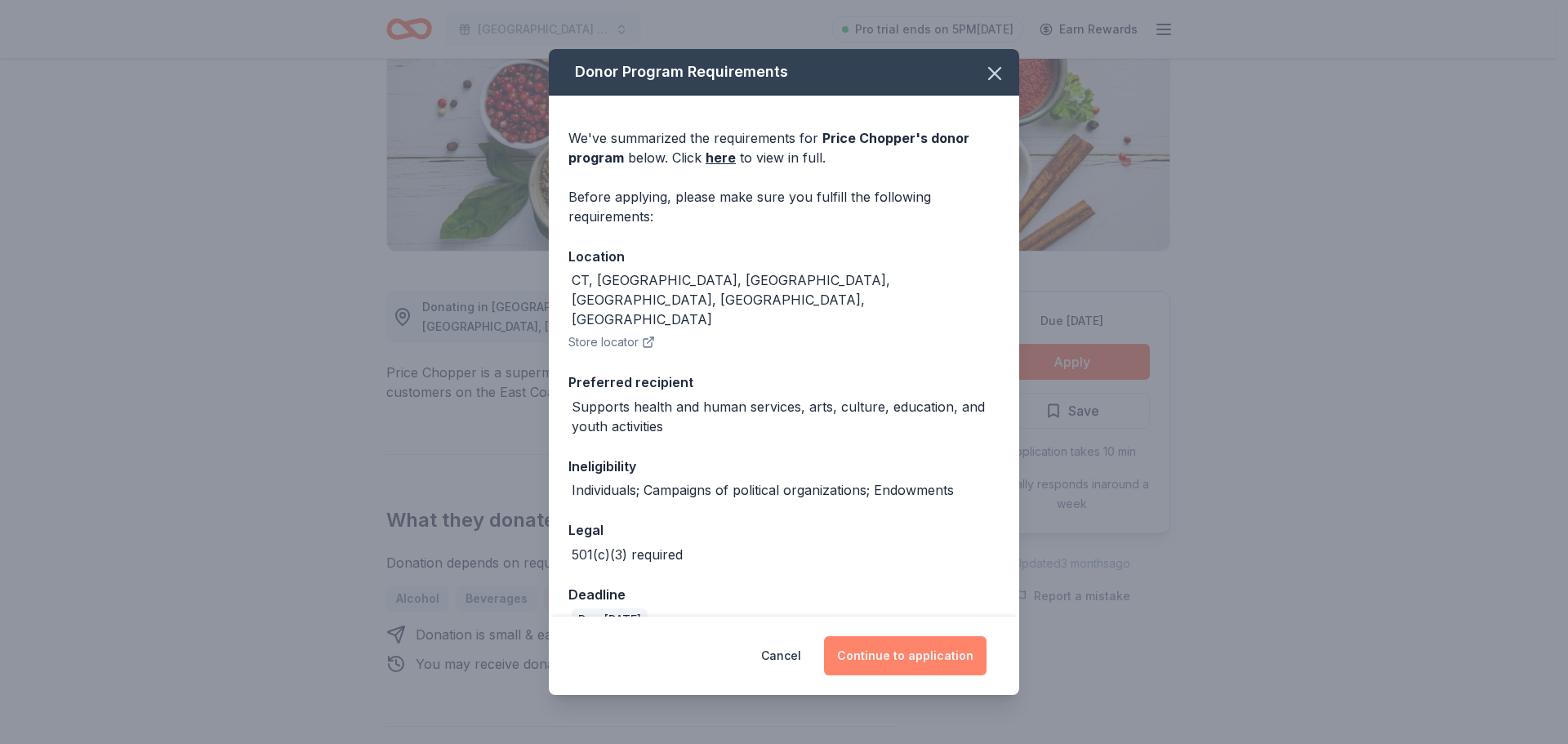
click at [898, 655] on button "Continue to application" at bounding box center [906, 656] width 162 height 39
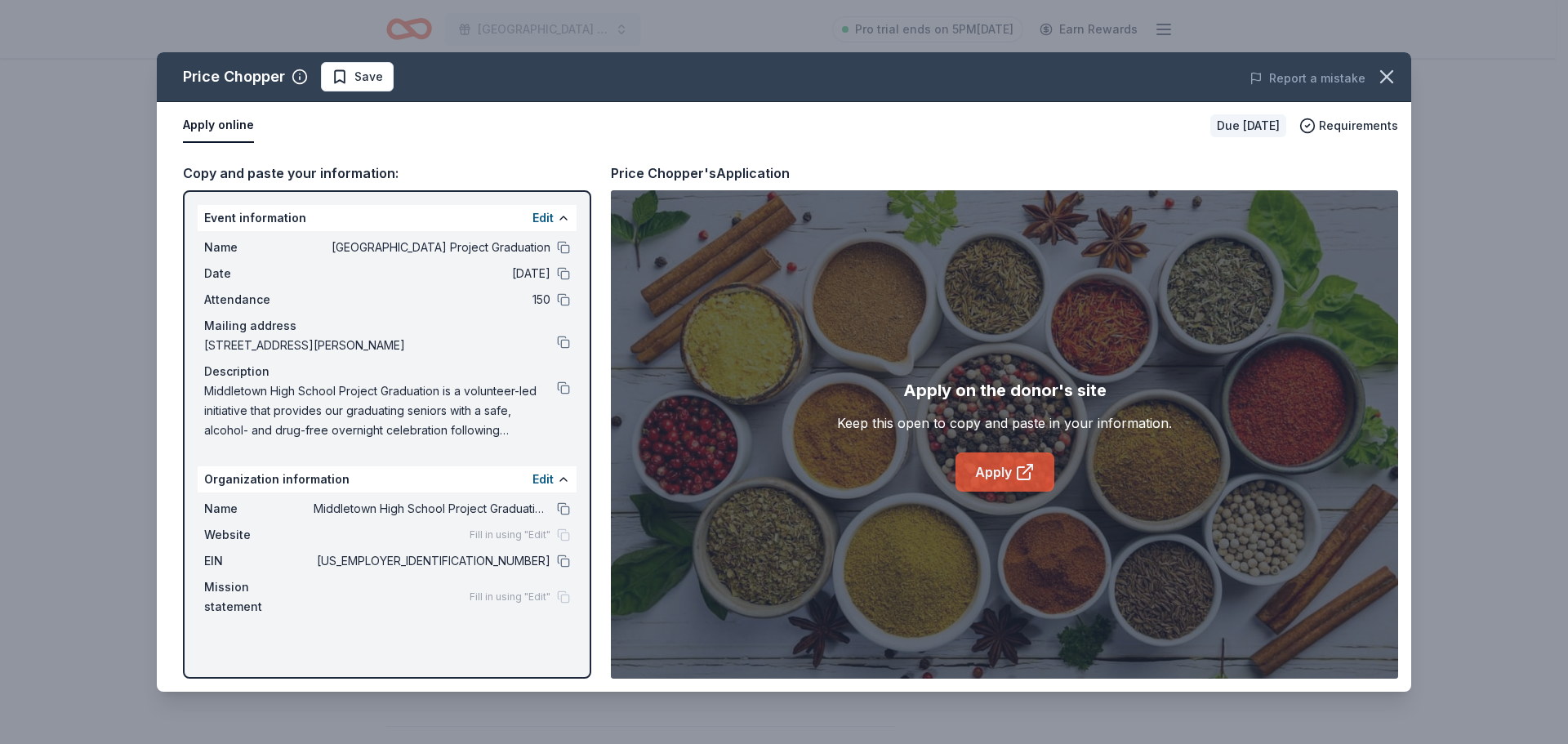
click at [980, 473] on link "Apply" at bounding box center [1005, 472] width 99 height 39
click at [1397, 75] on icon "button" at bounding box center [1387, 76] width 23 height 23
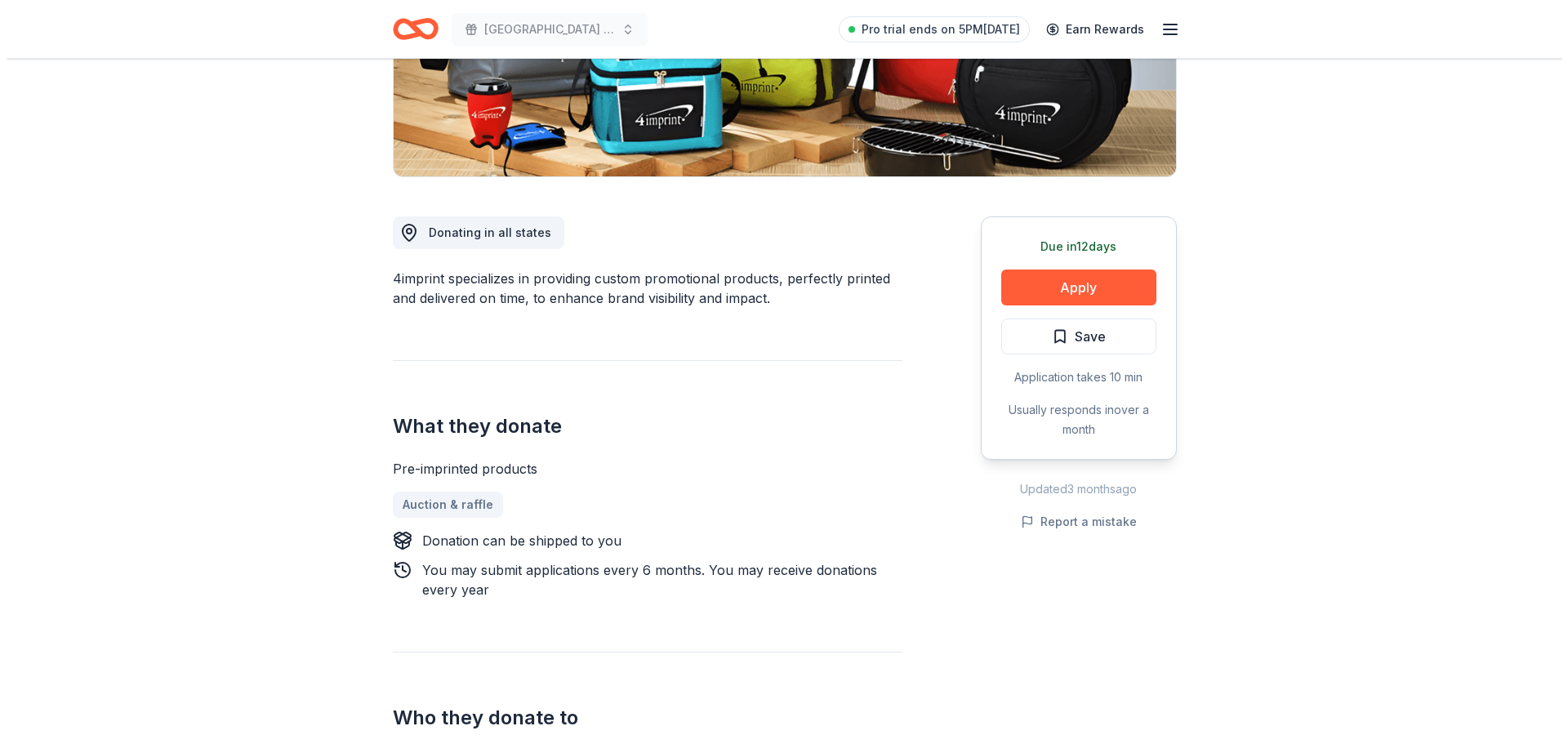
scroll to position [326, 0]
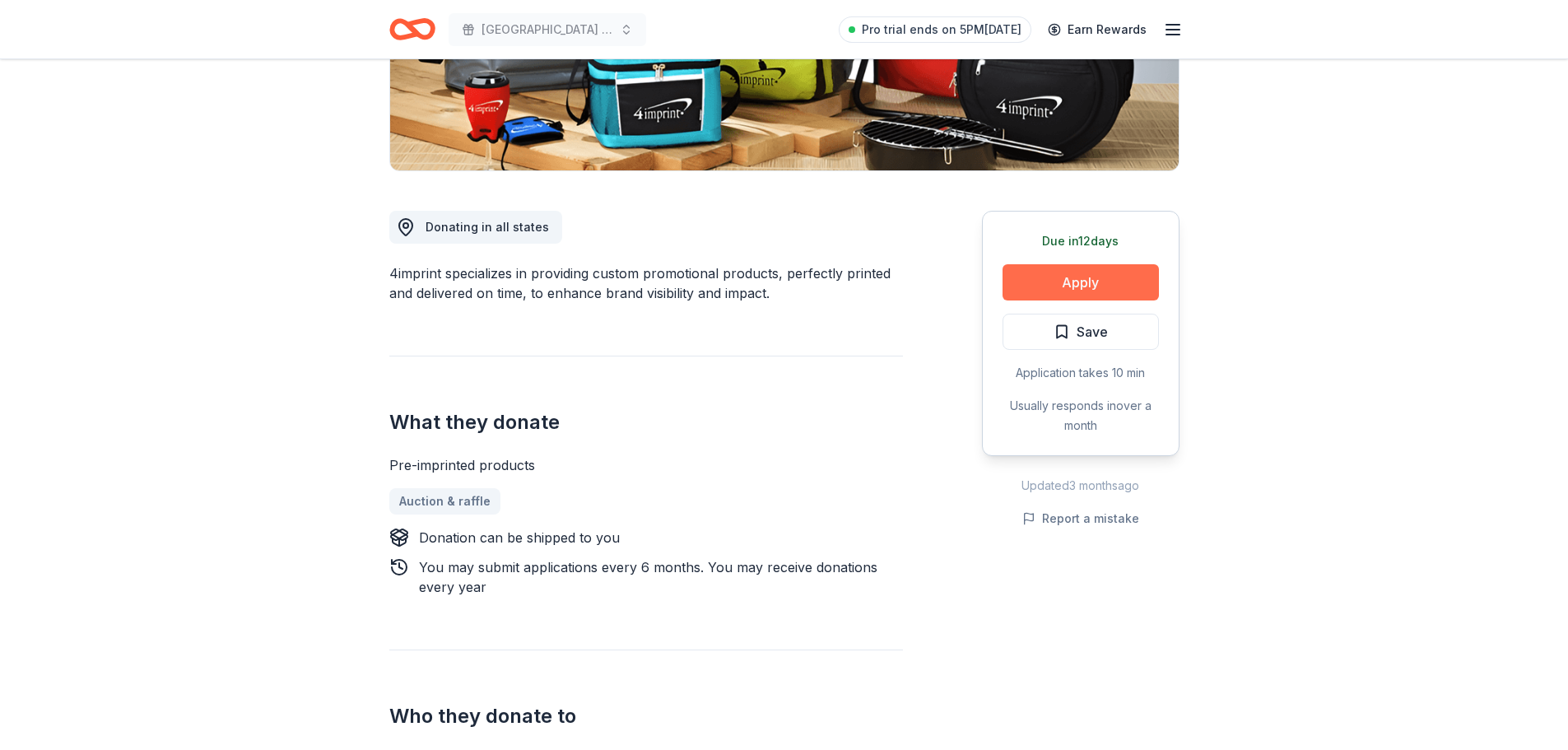
click at [1087, 286] on button "Apply" at bounding box center [1081, 282] width 157 height 36
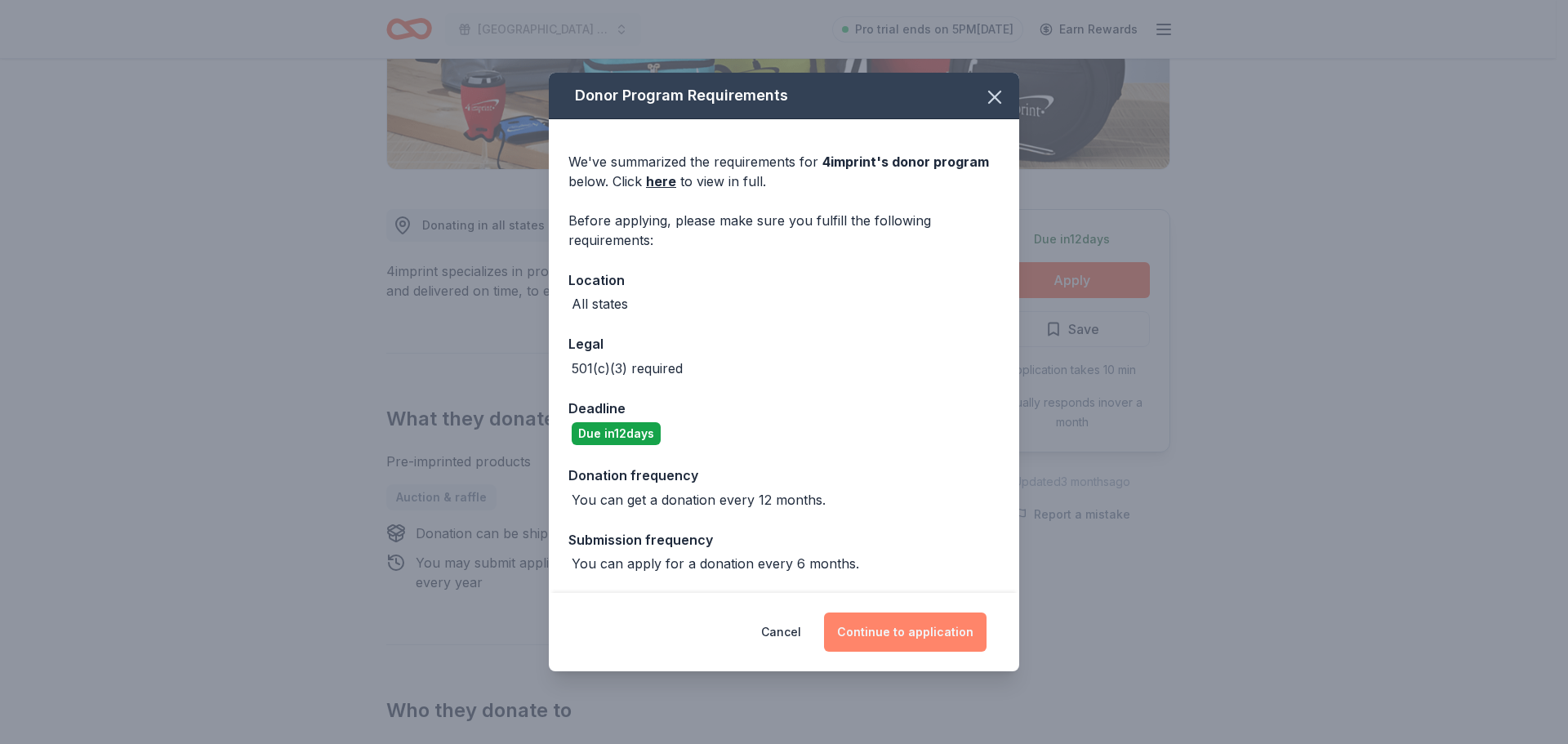
click at [881, 625] on button "Continue to application" at bounding box center [906, 632] width 162 height 39
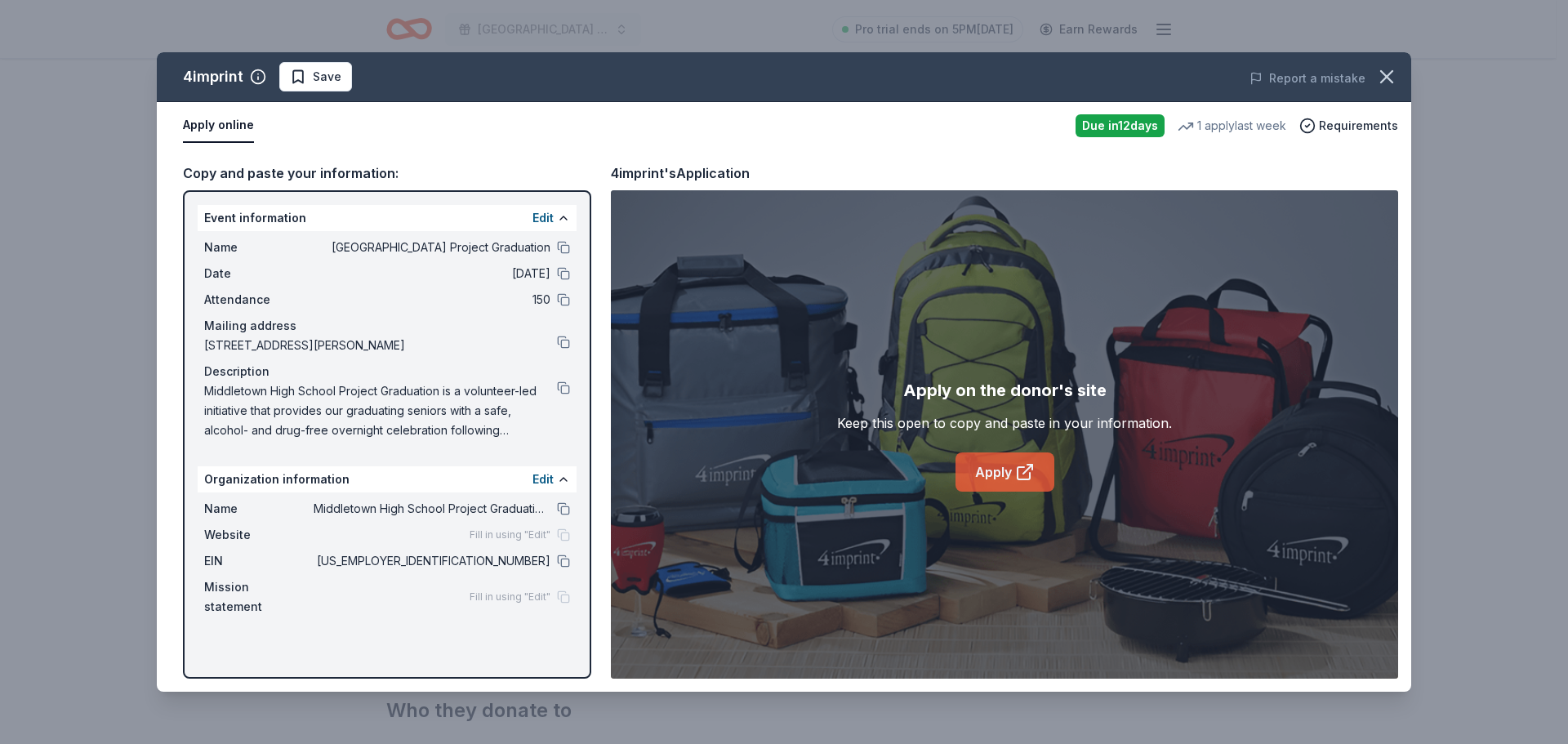
click at [988, 459] on link "Apply" at bounding box center [1005, 472] width 99 height 39
click at [167, 340] on div "Copy and paste your information: Event information Edit Name Middletown High Sc…" at bounding box center [784, 420] width 1254 height 542
click at [562, 536] on div "Fill in using "Edit"" at bounding box center [520, 535] width 101 height 13
click at [555, 214] on div "Edit" at bounding box center [551, 218] width 38 height 20
click at [552, 215] on button "Edit" at bounding box center [543, 218] width 21 height 20
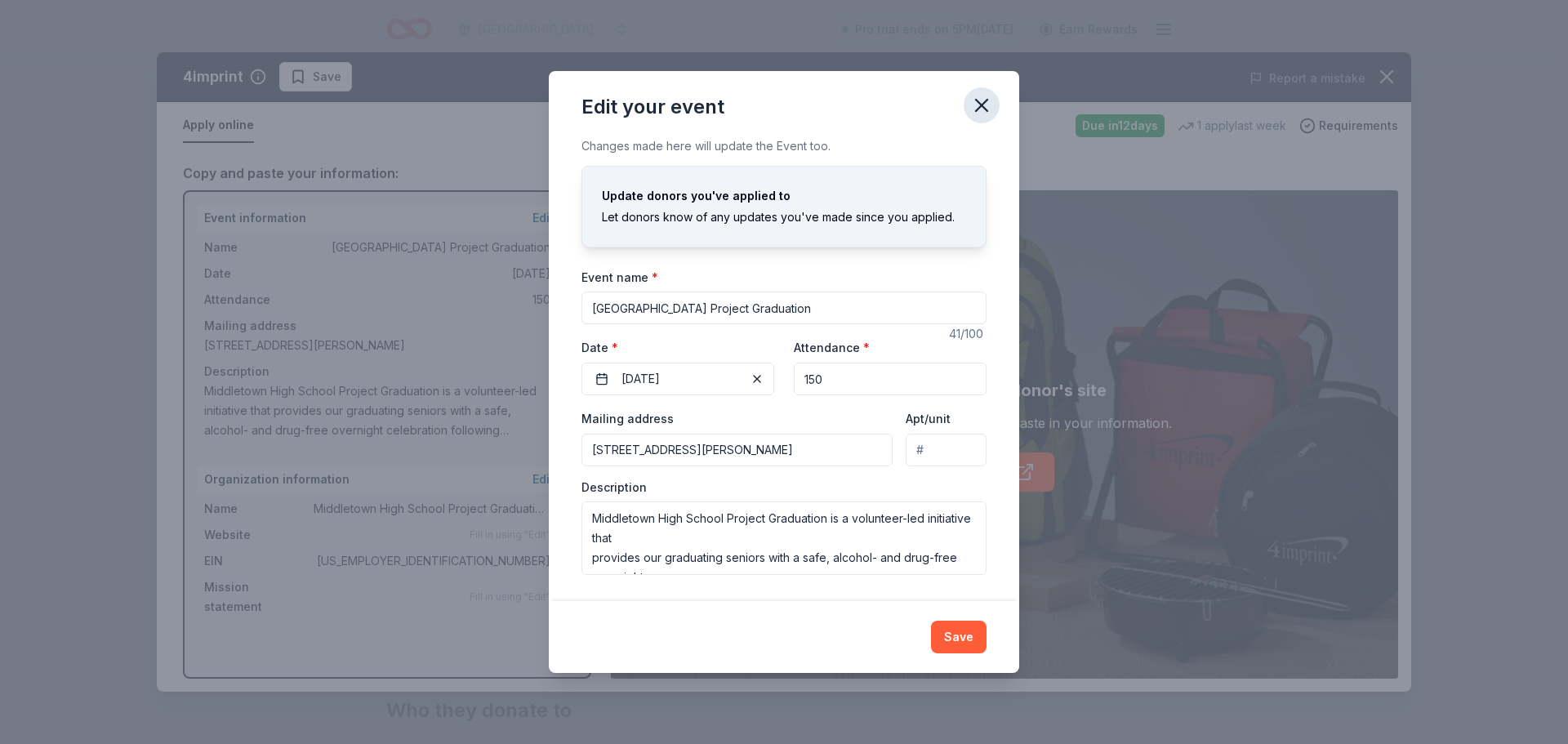
click at [988, 113] on icon "button" at bounding box center [982, 105] width 23 height 23
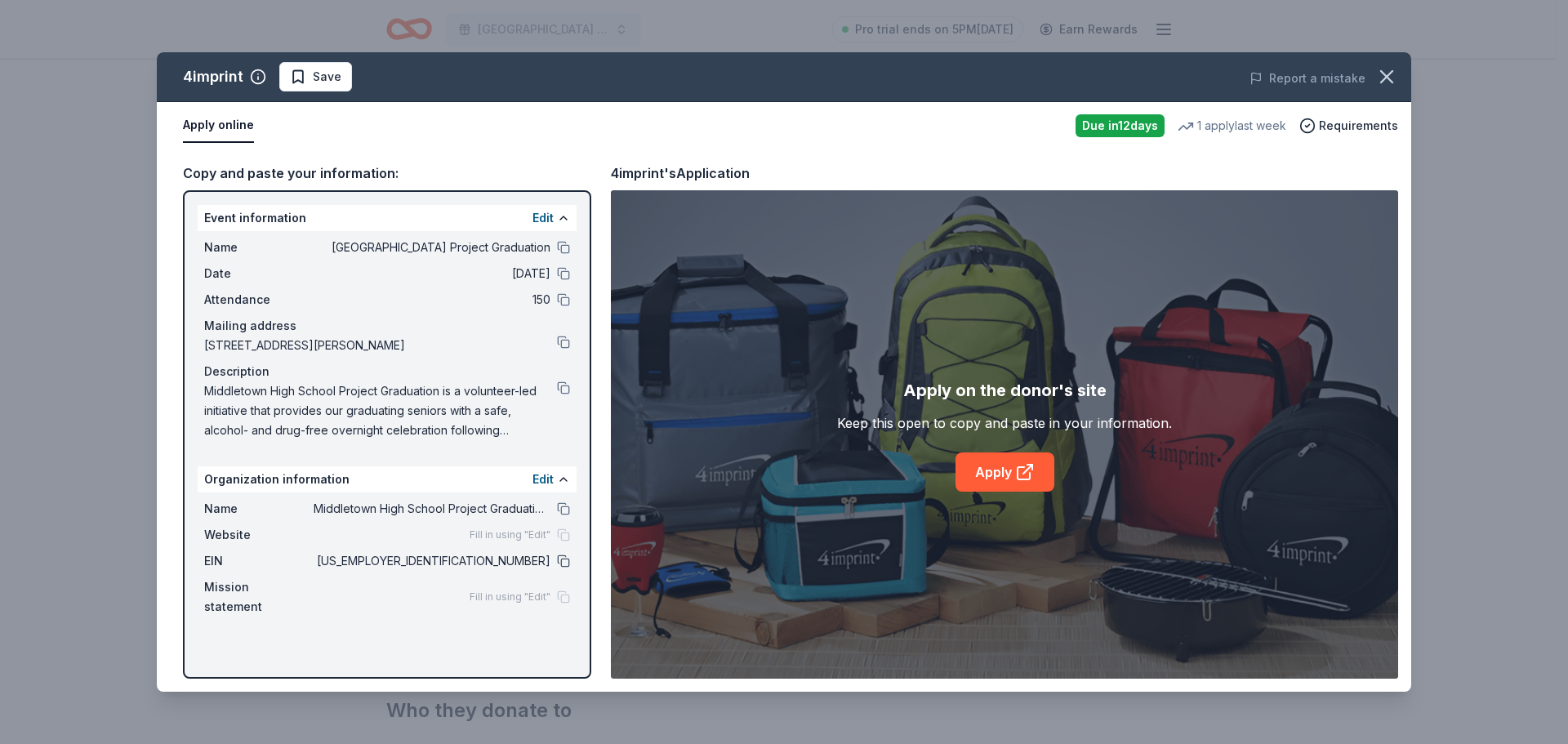
click at [563, 565] on button at bounding box center [563, 560] width 13 height 13
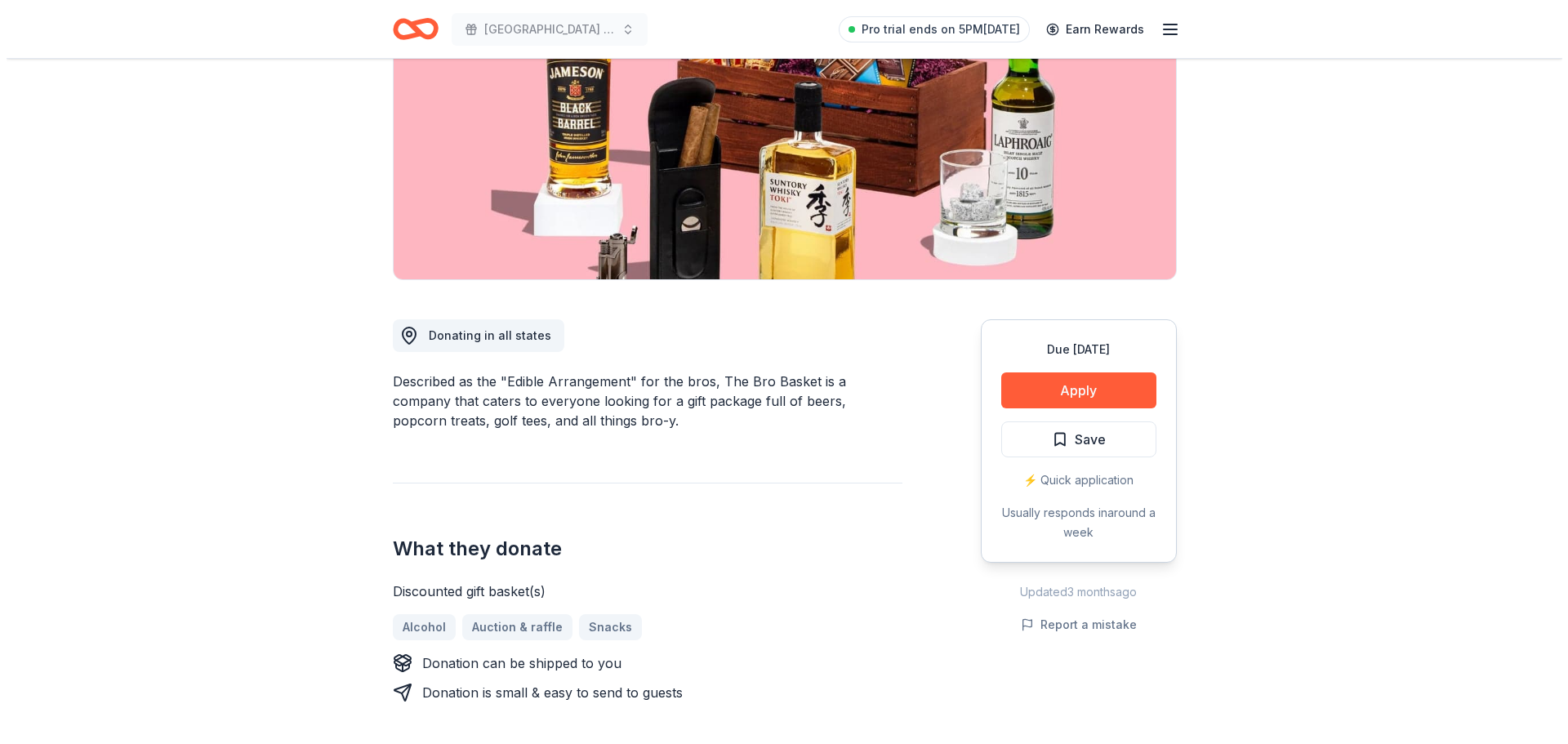
scroll to position [245, 0]
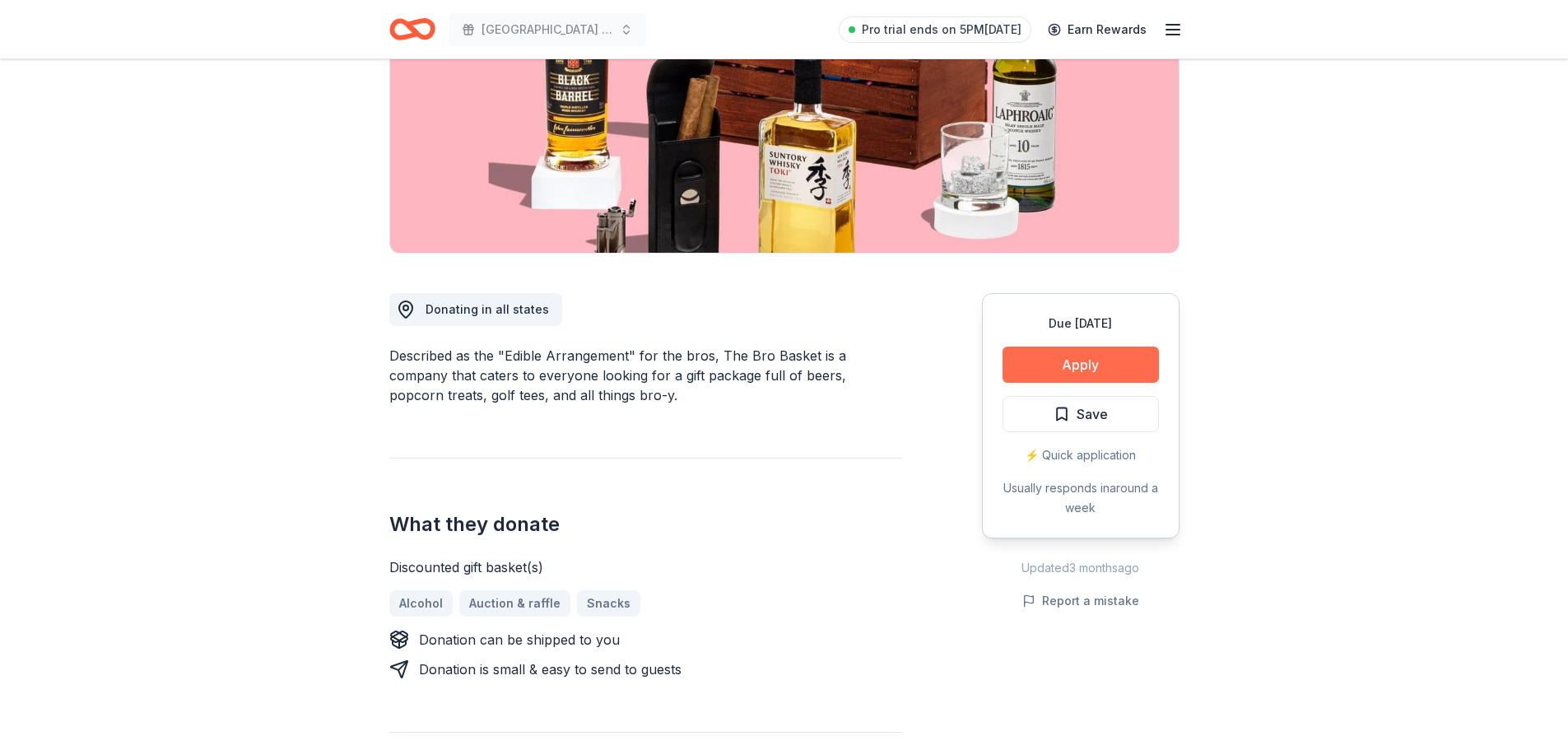
click at [1067, 369] on button "Apply" at bounding box center [1081, 364] width 157 height 36
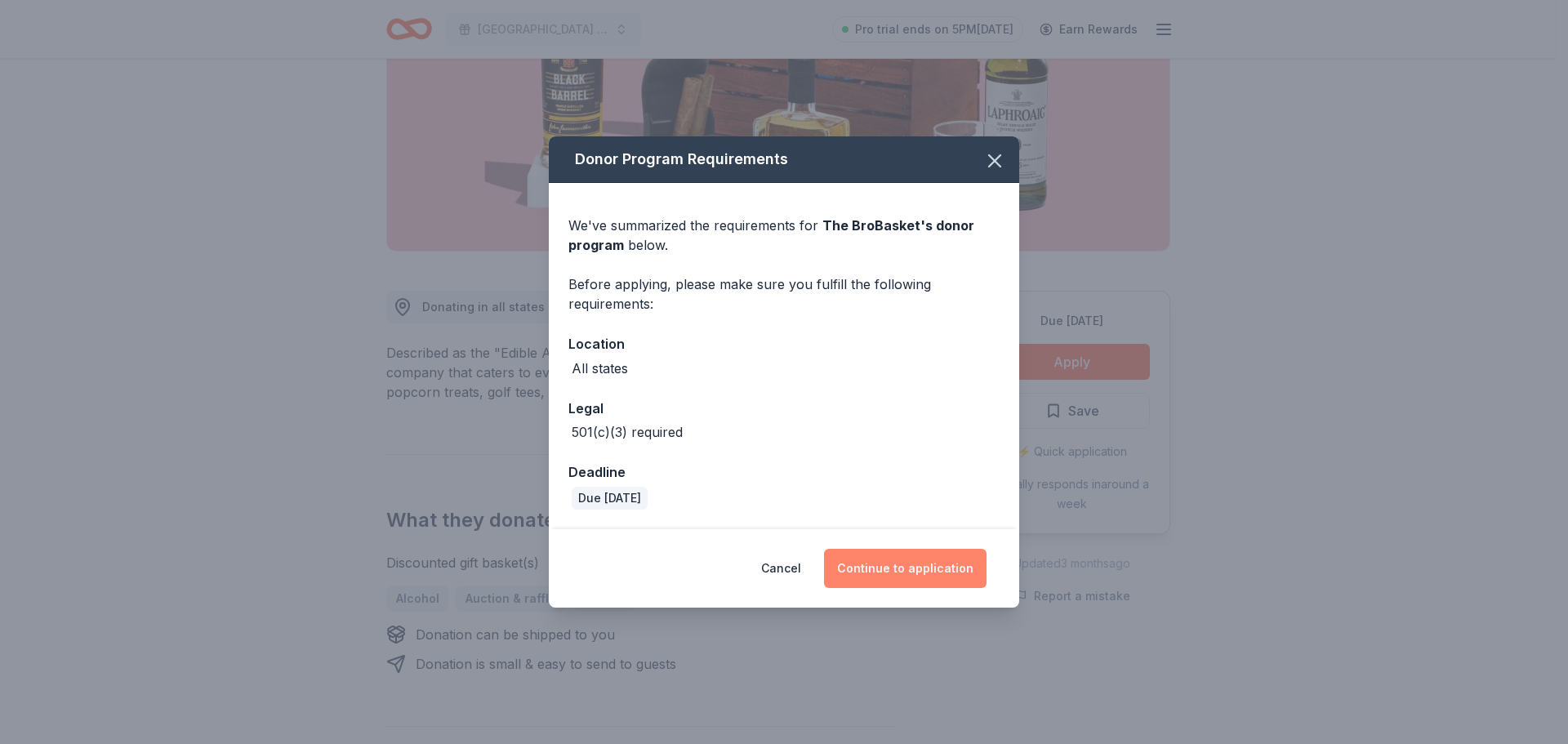
click at [853, 566] on button "Continue to application" at bounding box center [906, 568] width 162 height 39
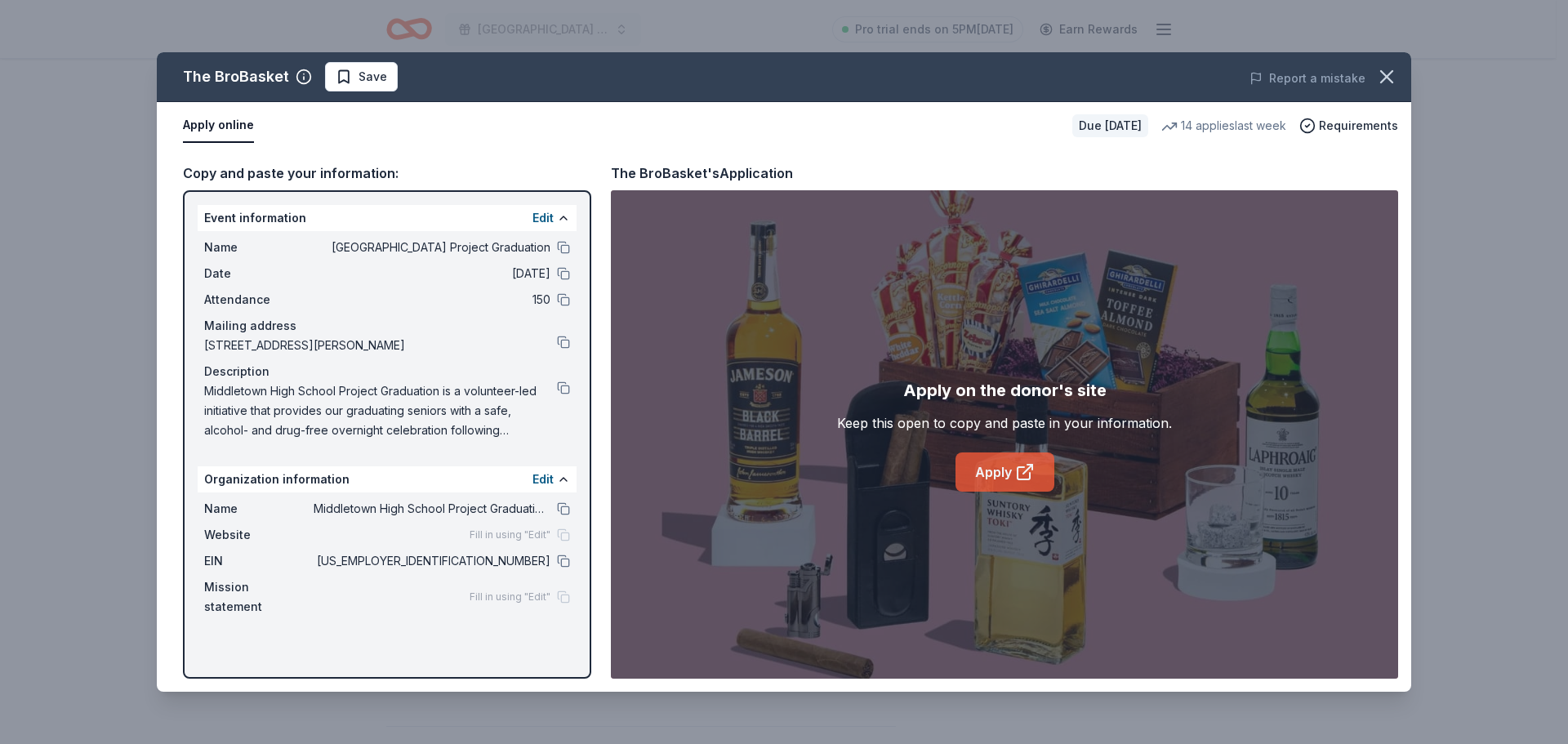
click at [986, 455] on link "Apply" at bounding box center [1005, 472] width 99 height 39
